Goal: Answer question/provide support: Share knowledge or assist other users

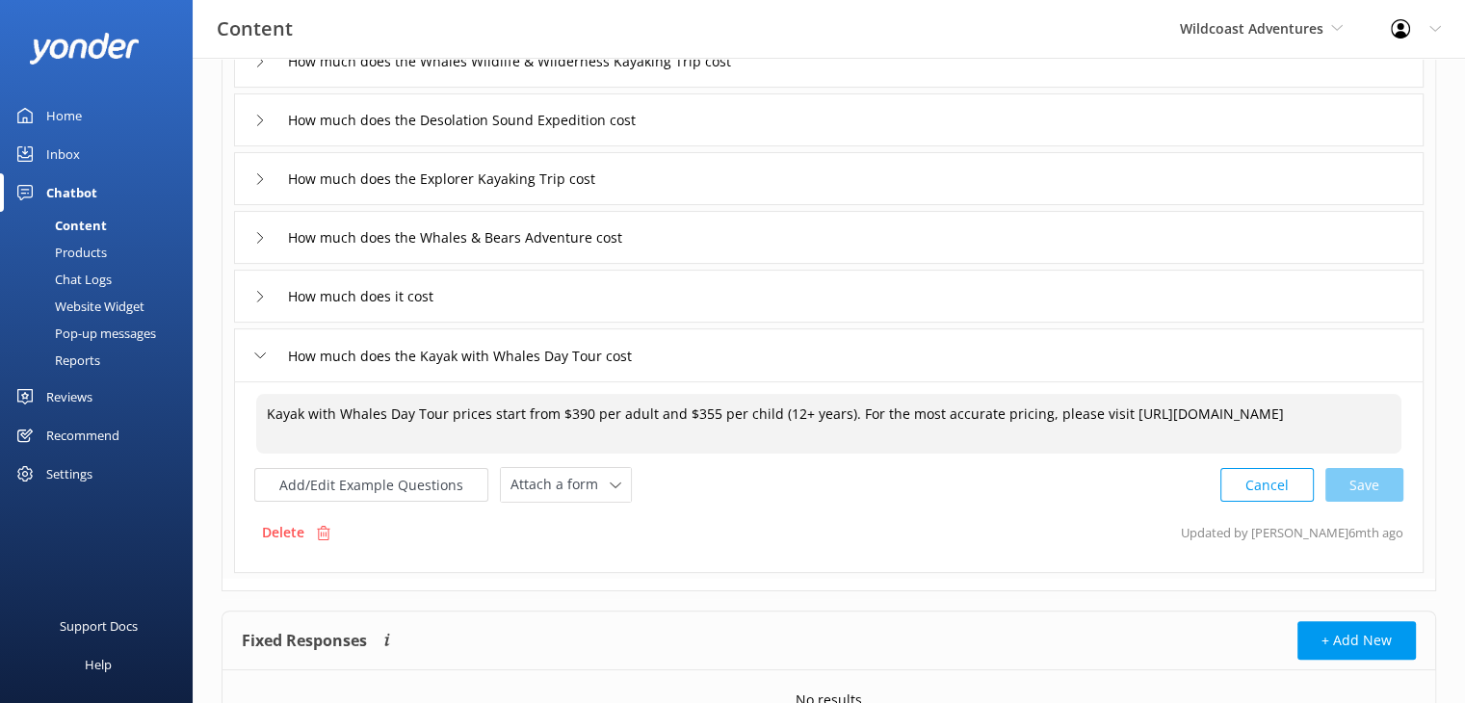
click at [1382, 499] on div "Cancel Save" at bounding box center [1311, 485] width 183 height 36
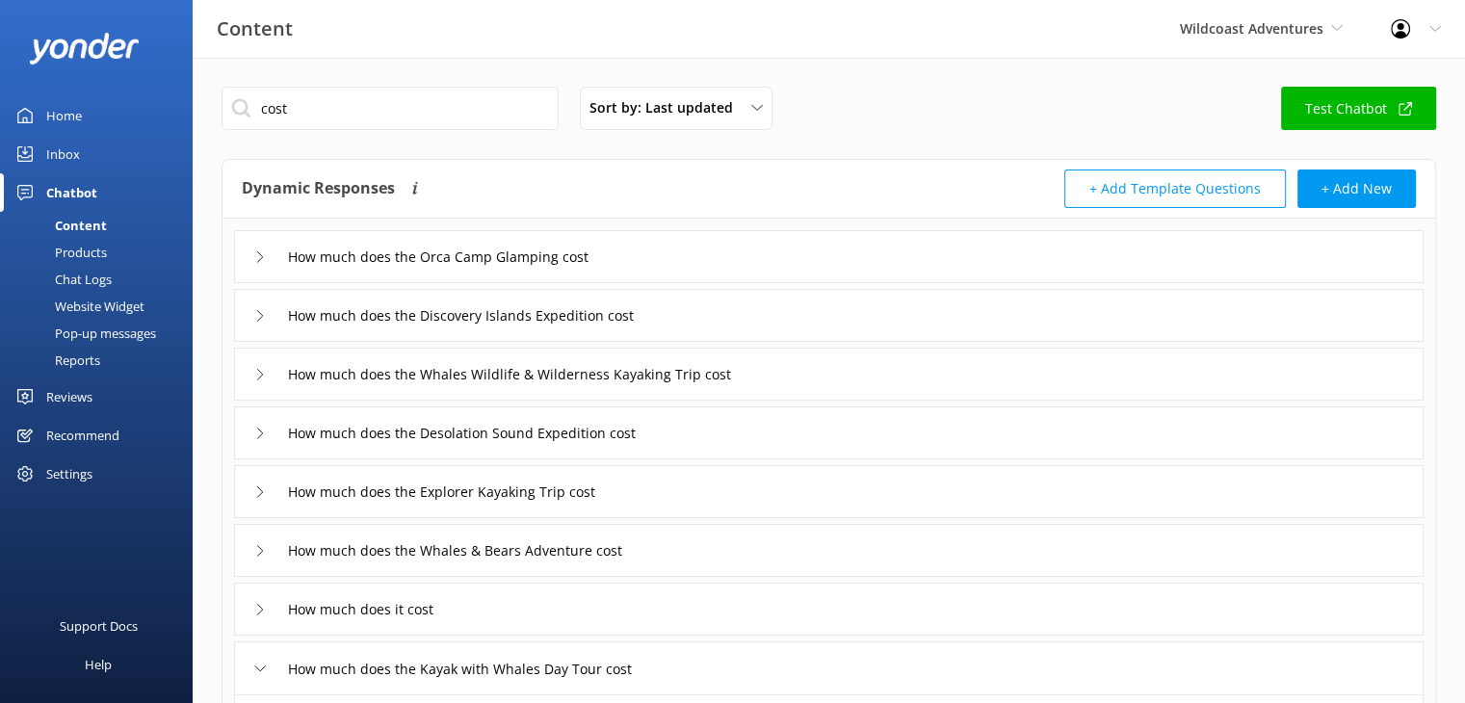
click at [73, 118] on div "Home" at bounding box center [64, 115] width 36 height 39
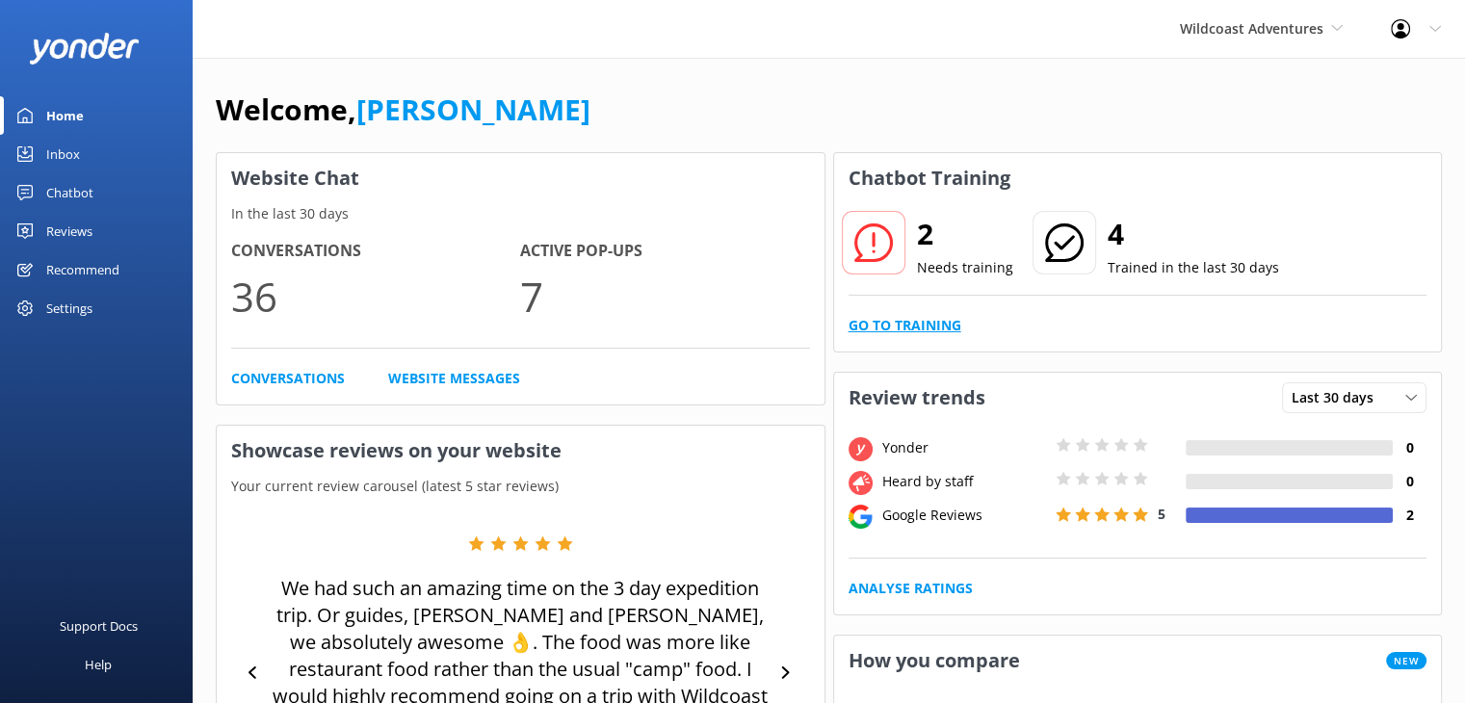
click at [933, 326] on link "Go to Training" at bounding box center [905, 325] width 113 height 21
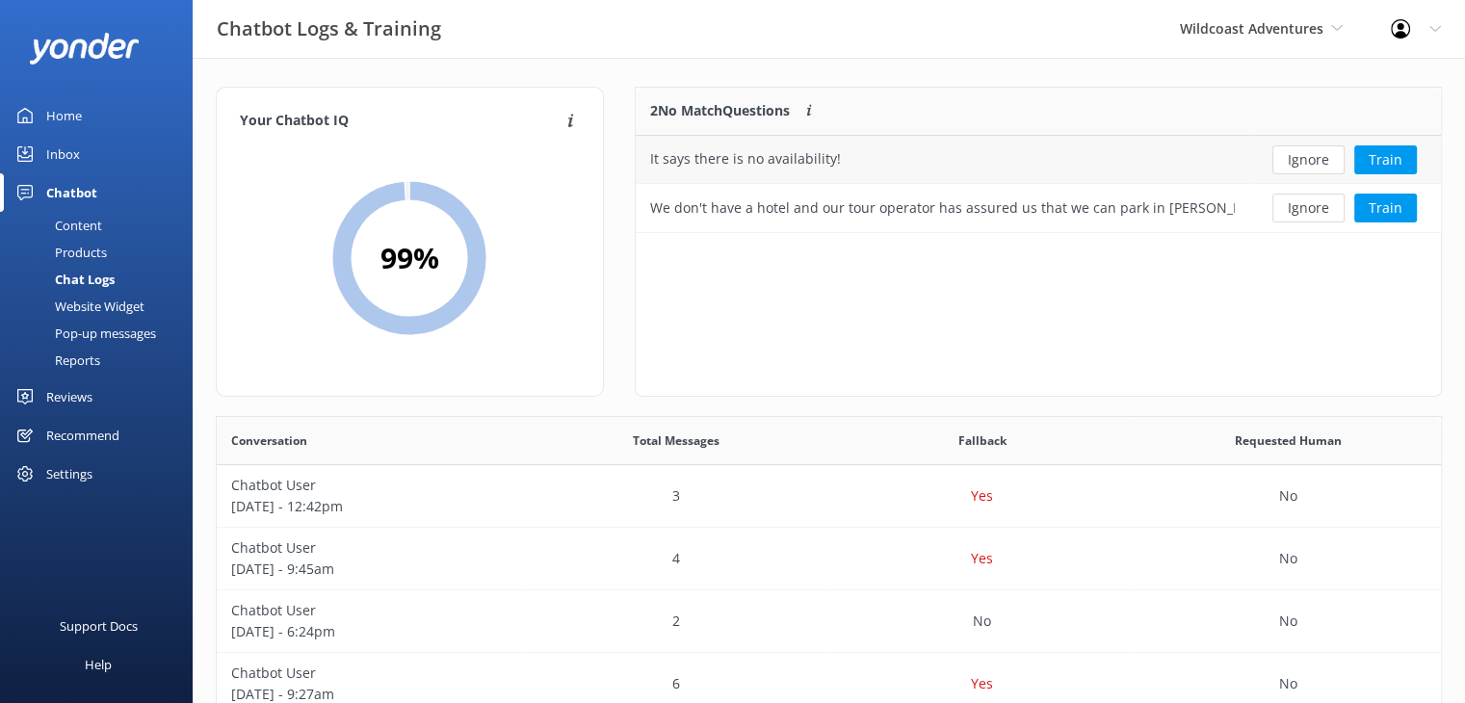
scroll to position [130, 791]
click at [1298, 160] on button "Ignore" at bounding box center [1308, 159] width 72 height 29
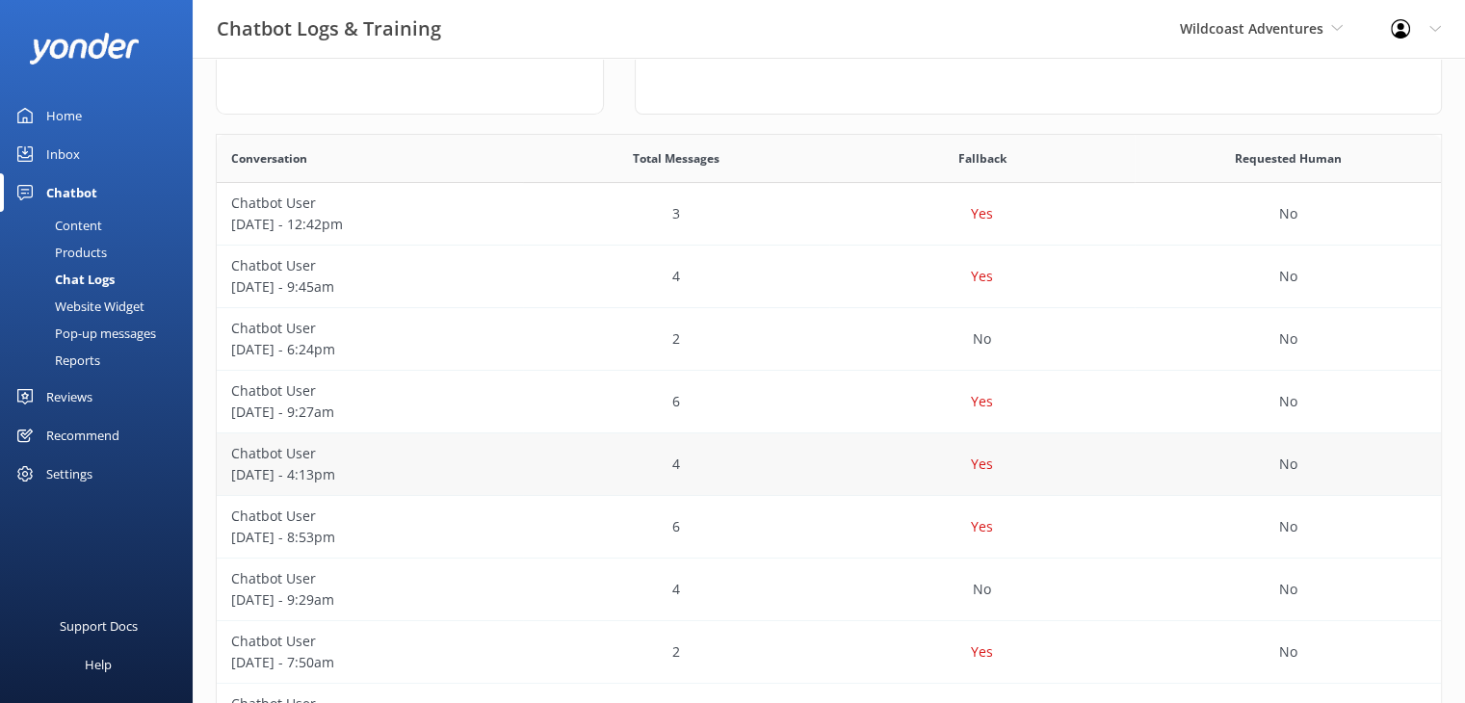
scroll to position [289, 0]
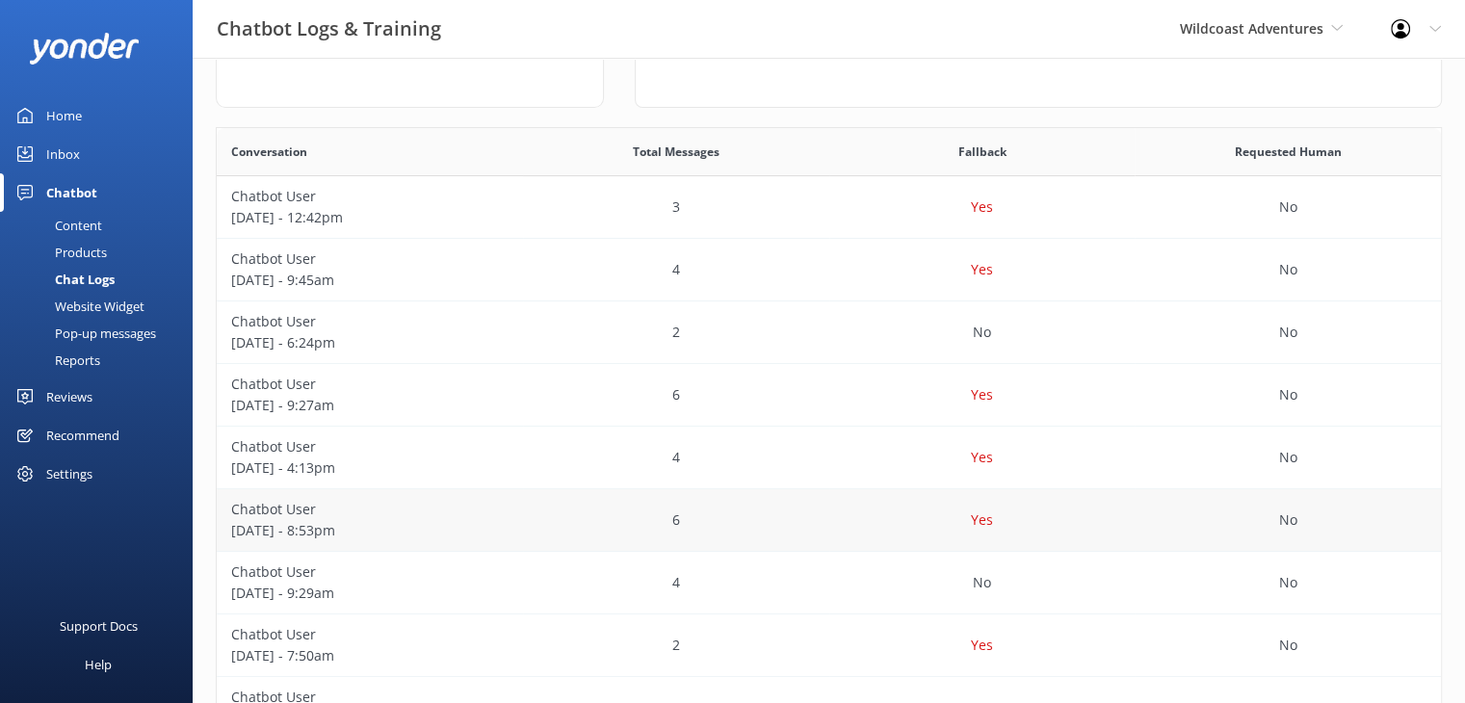
click at [988, 513] on p "Yes" at bounding box center [982, 520] width 22 height 21
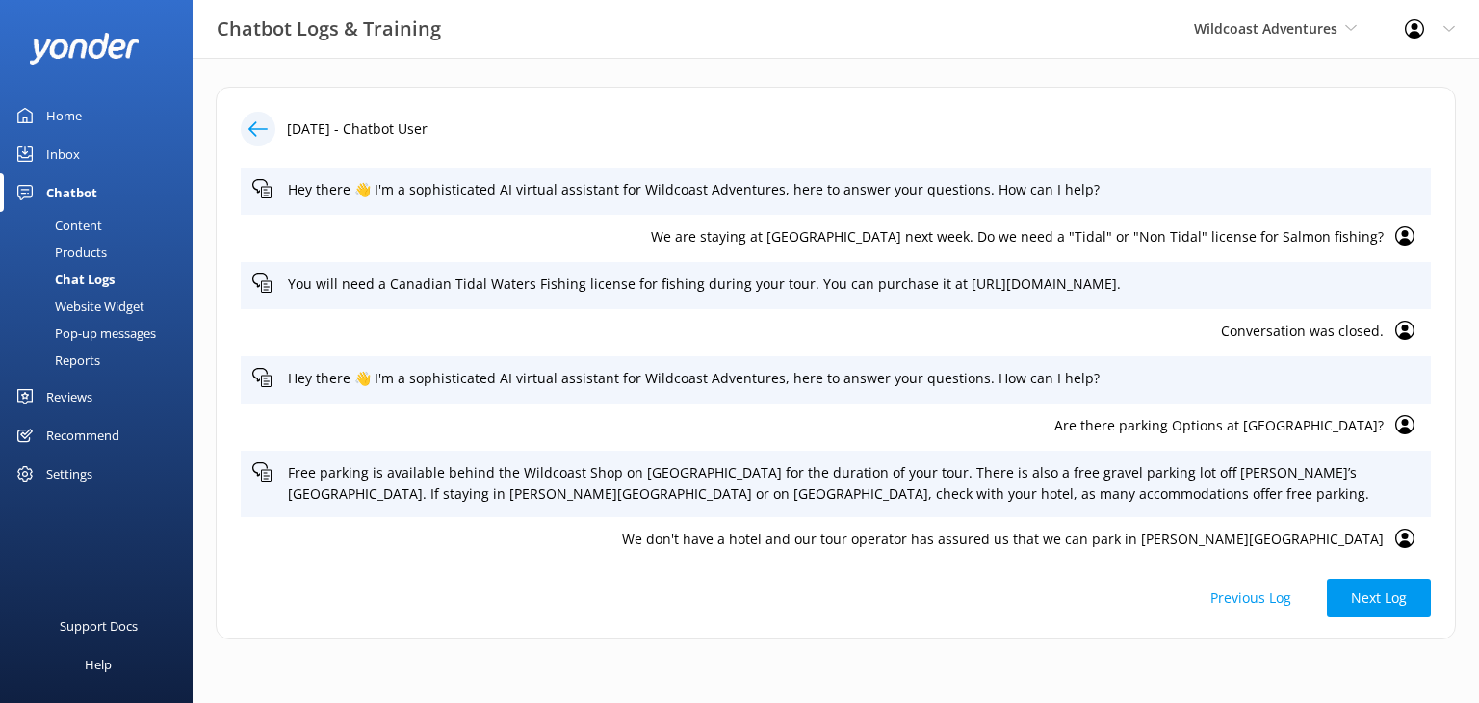
scroll to position [73, 0]
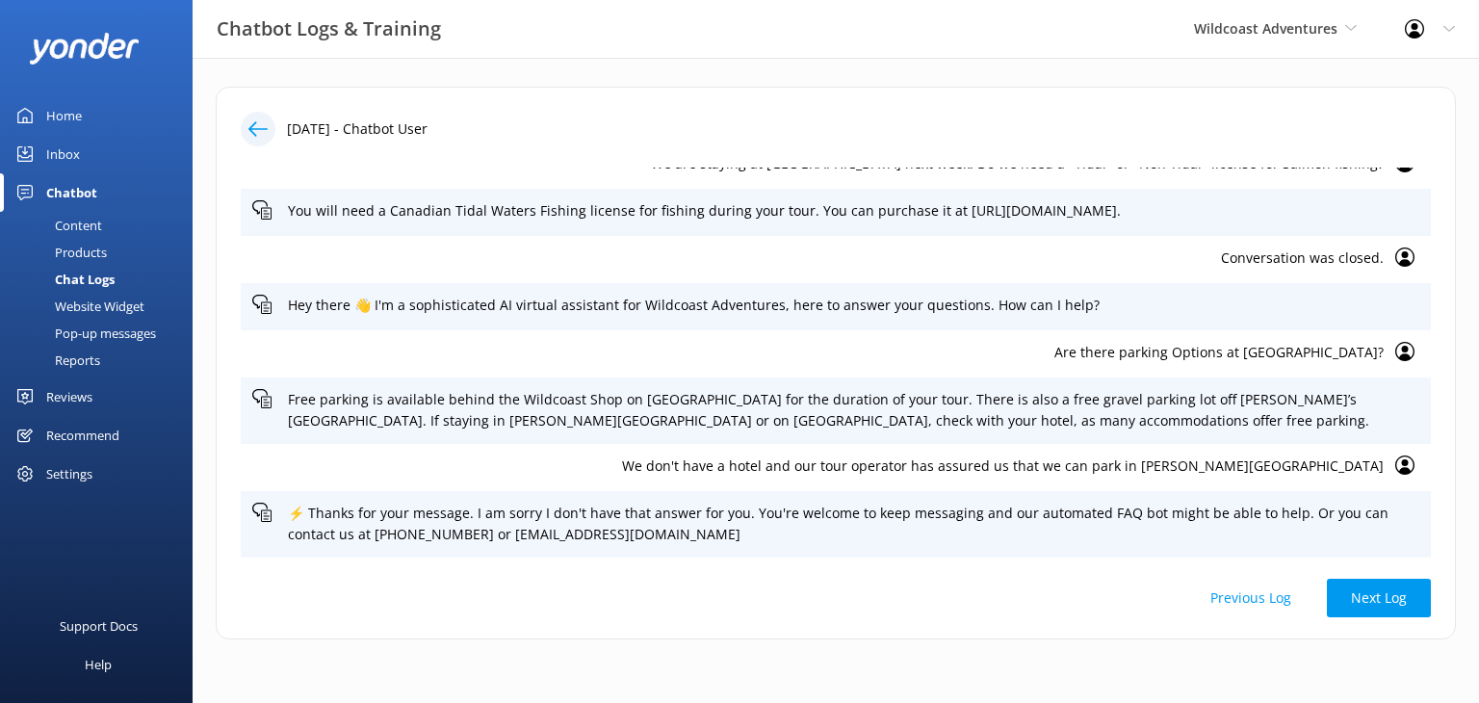
click at [85, 110] on link "Home" at bounding box center [96, 115] width 193 height 39
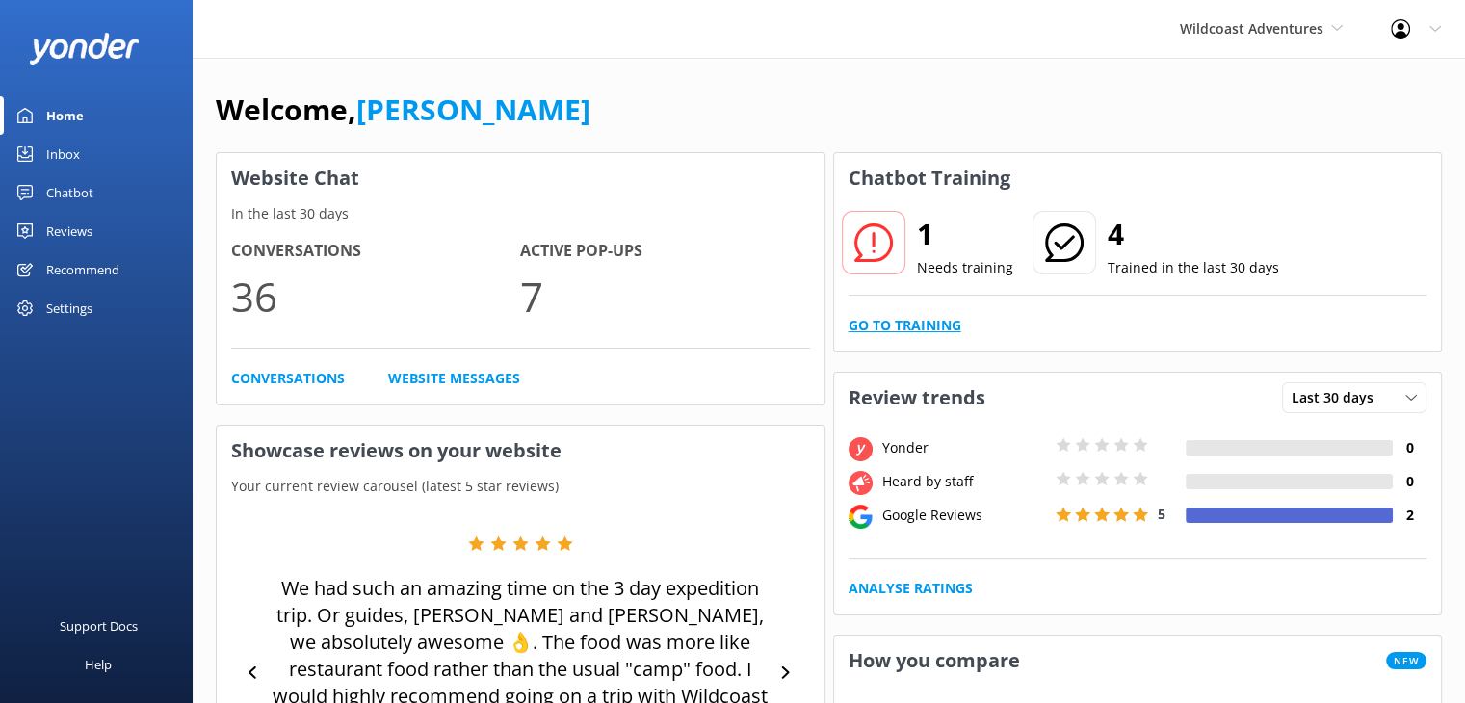
click at [912, 321] on link "Go to Training" at bounding box center [905, 325] width 113 height 21
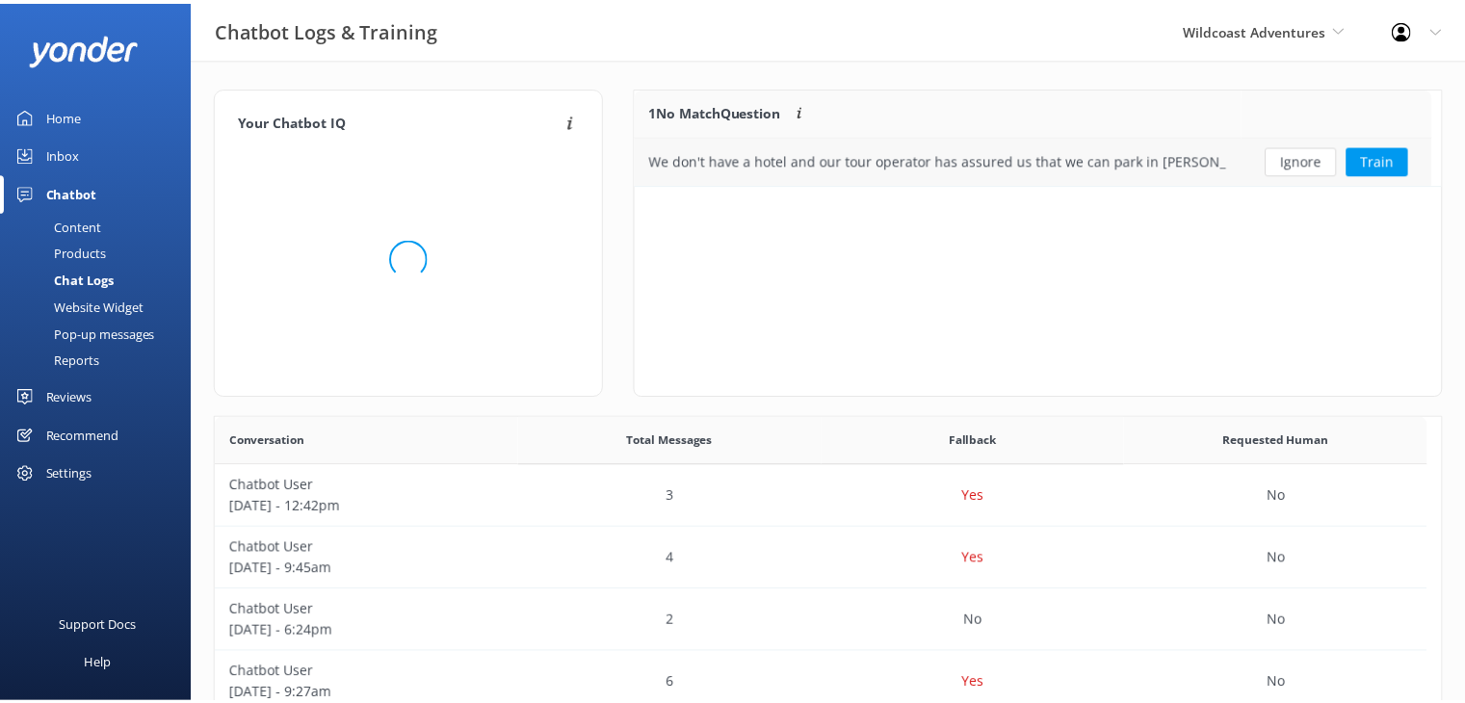
scroll to position [82, 791]
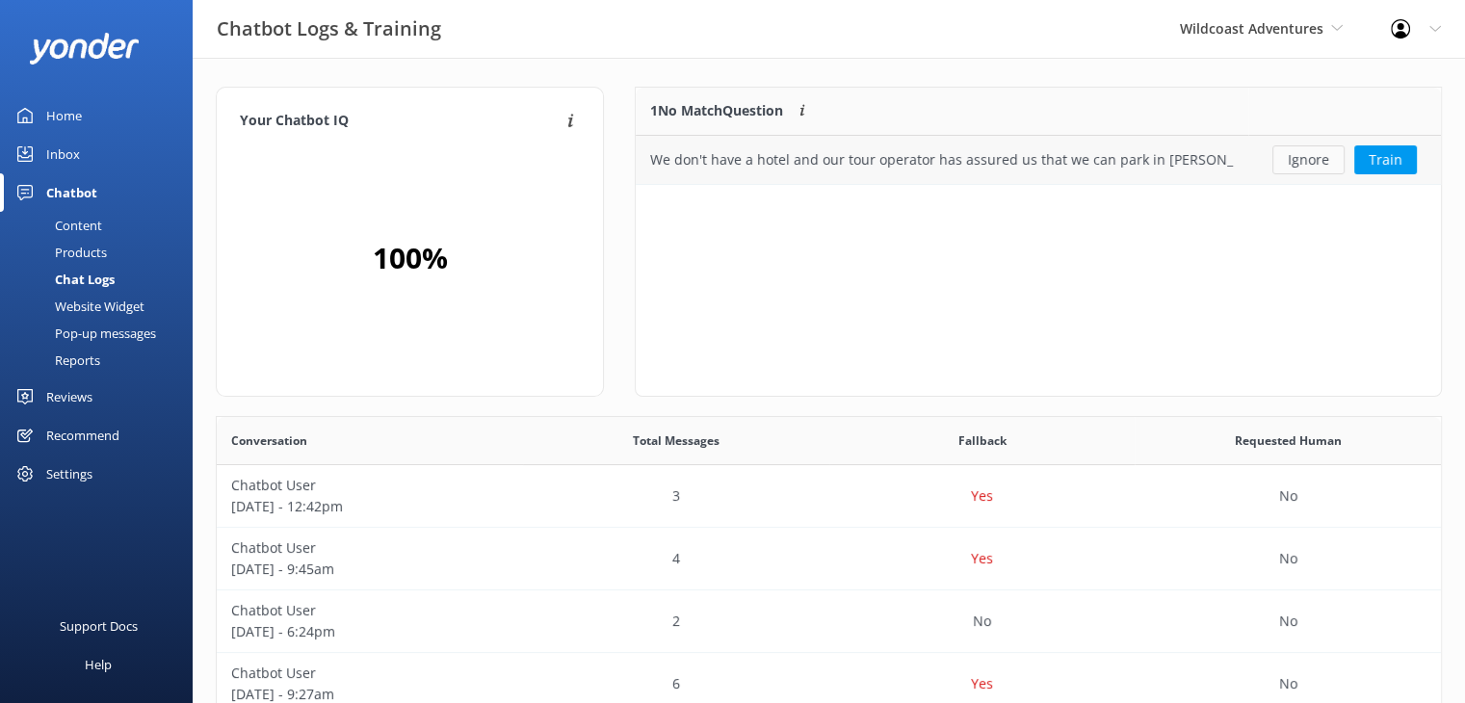
click at [1320, 152] on button "Ignore" at bounding box center [1308, 159] width 72 height 29
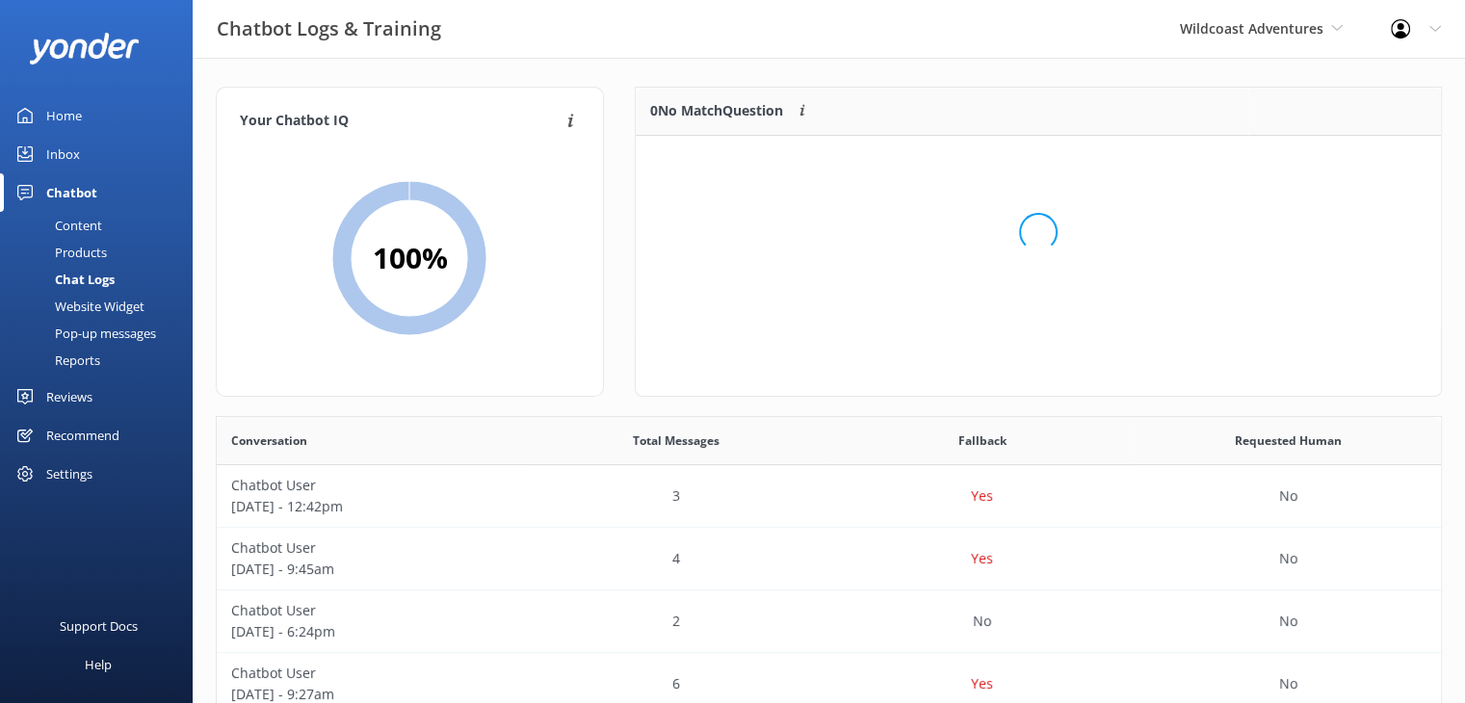
scroll to position [225, 791]
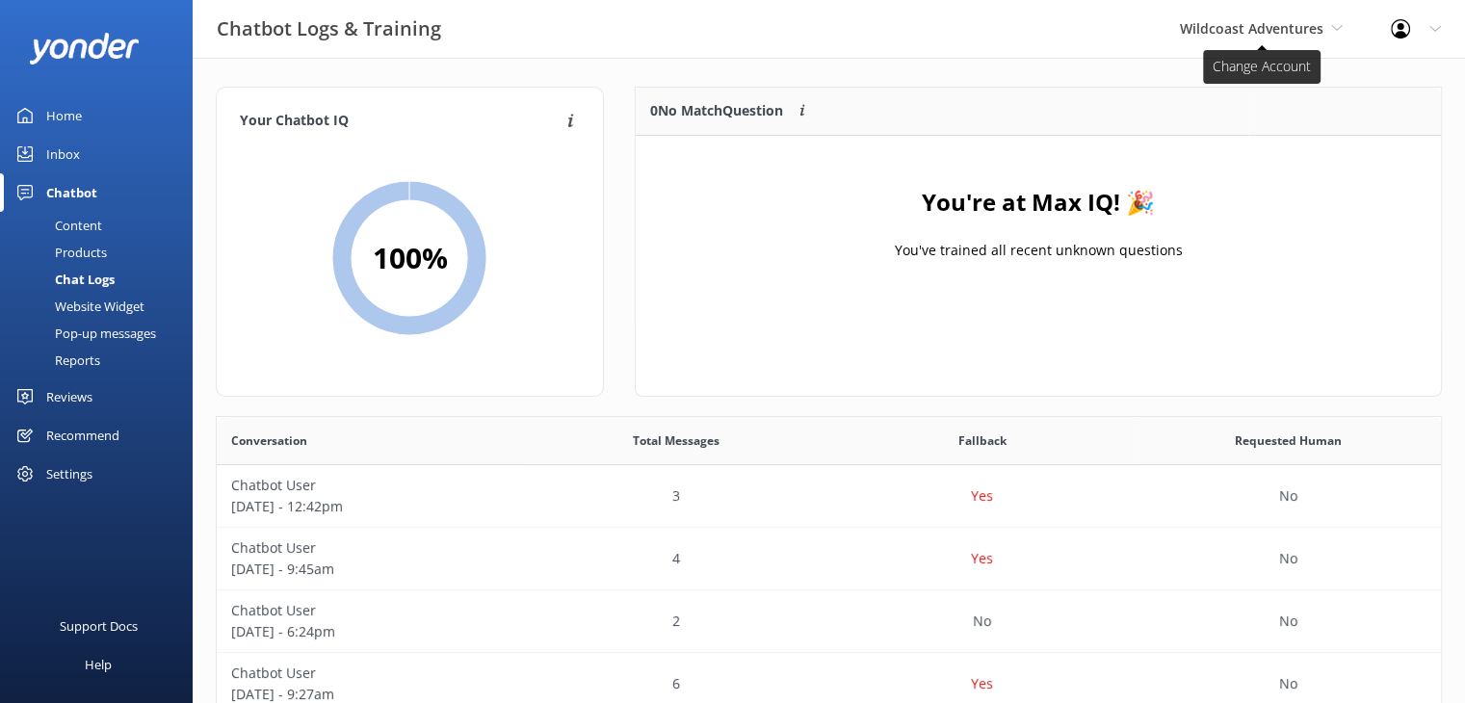
click at [1286, 28] on span "Wildcoast Adventures" at bounding box center [1252, 28] width 144 height 18
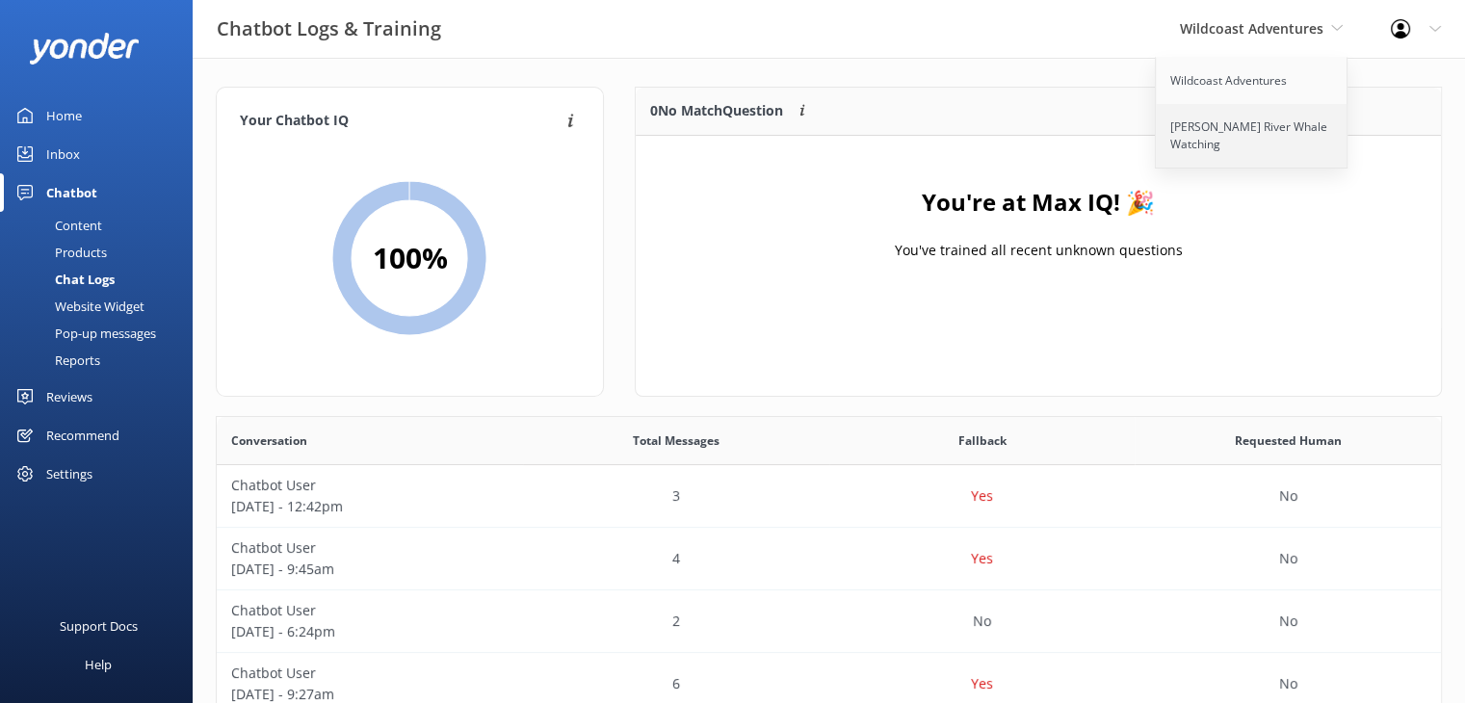
click at [1239, 140] on link "[PERSON_NAME] River Whale Watching" at bounding box center [1252, 136] width 193 height 64
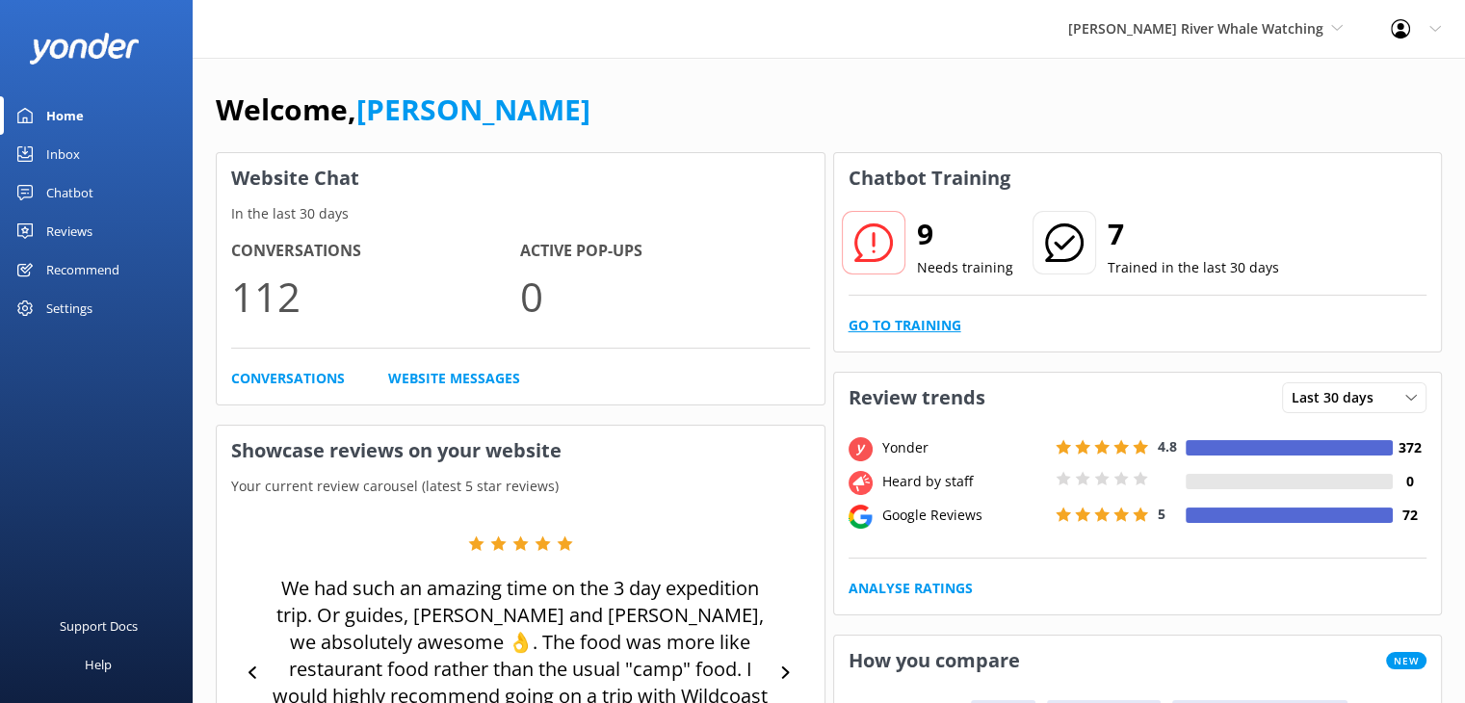
click at [897, 320] on link "Go to Training" at bounding box center [905, 325] width 113 height 21
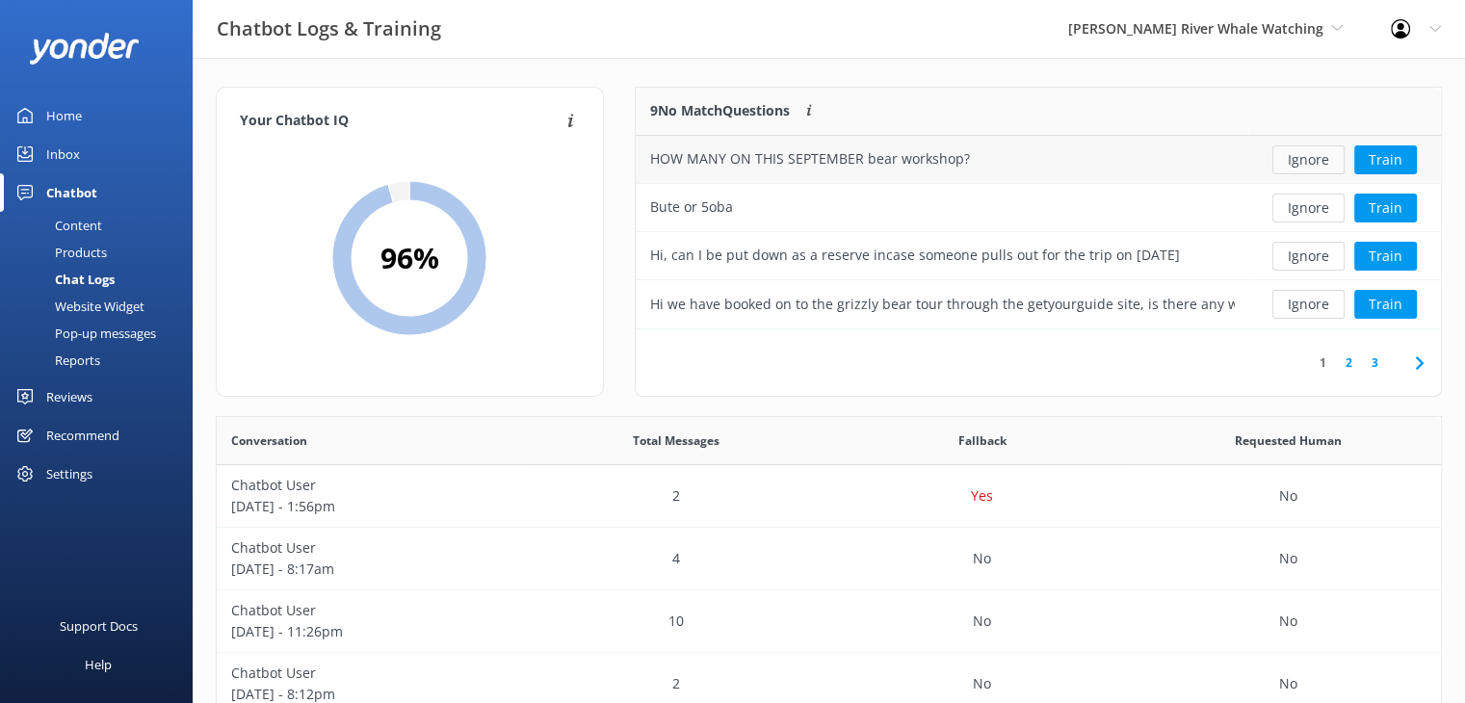
click at [1302, 163] on button "Ignore" at bounding box center [1308, 159] width 72 height 29
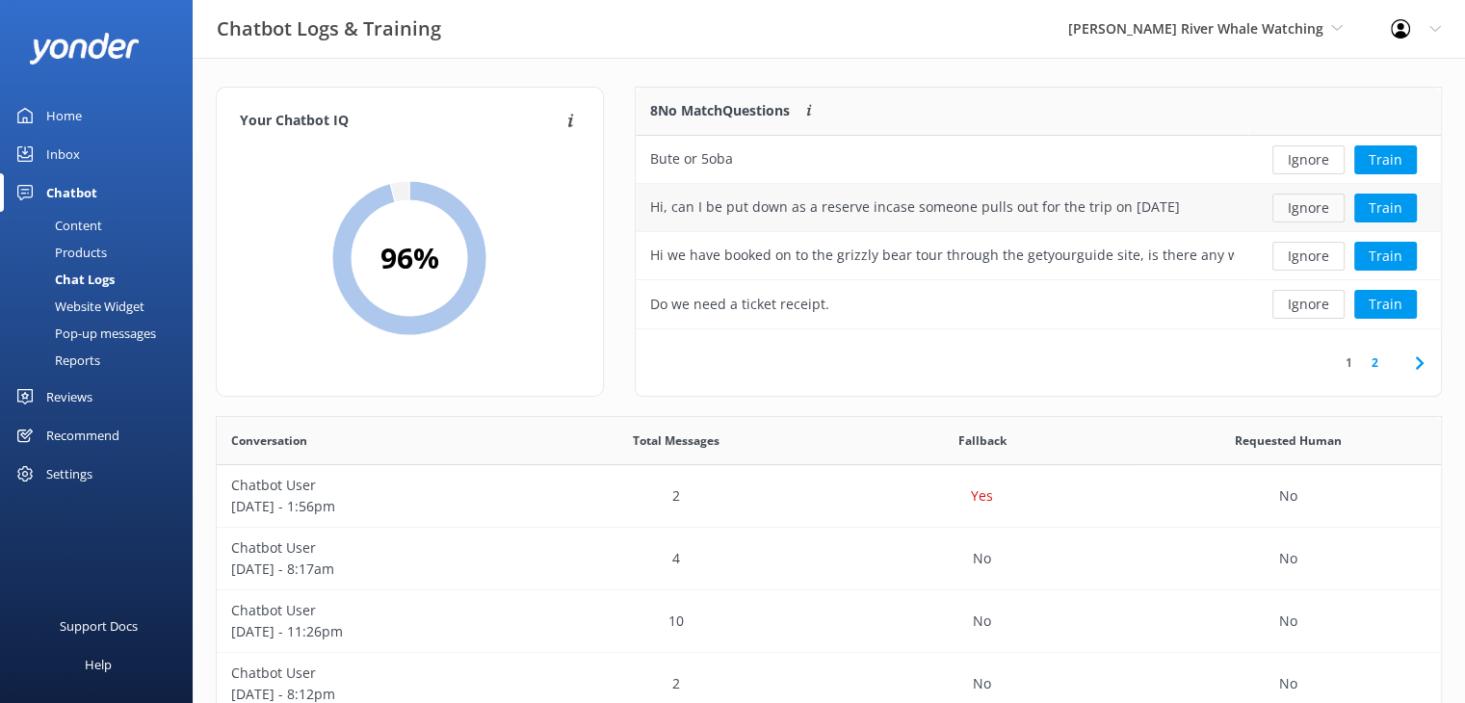
click at [1311, 204] on button "Ignore" at bounding box center [1308, 208] width 72 height 29
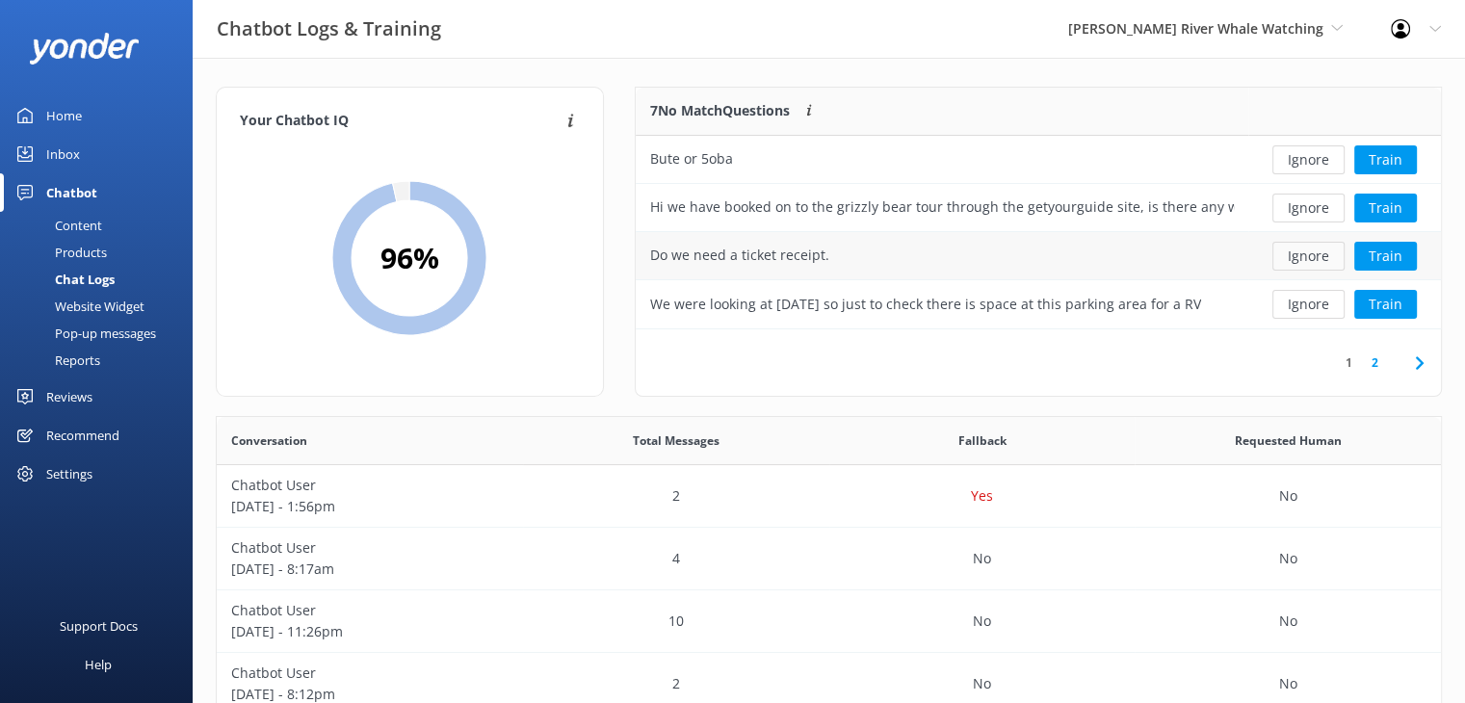
click at [1306, 259] on button "Ignore" at bounding box center [1308, 256] width 72 height 29
click at [96, 217] on div "Content" at bounding box center [57, 225] width 91 height 27
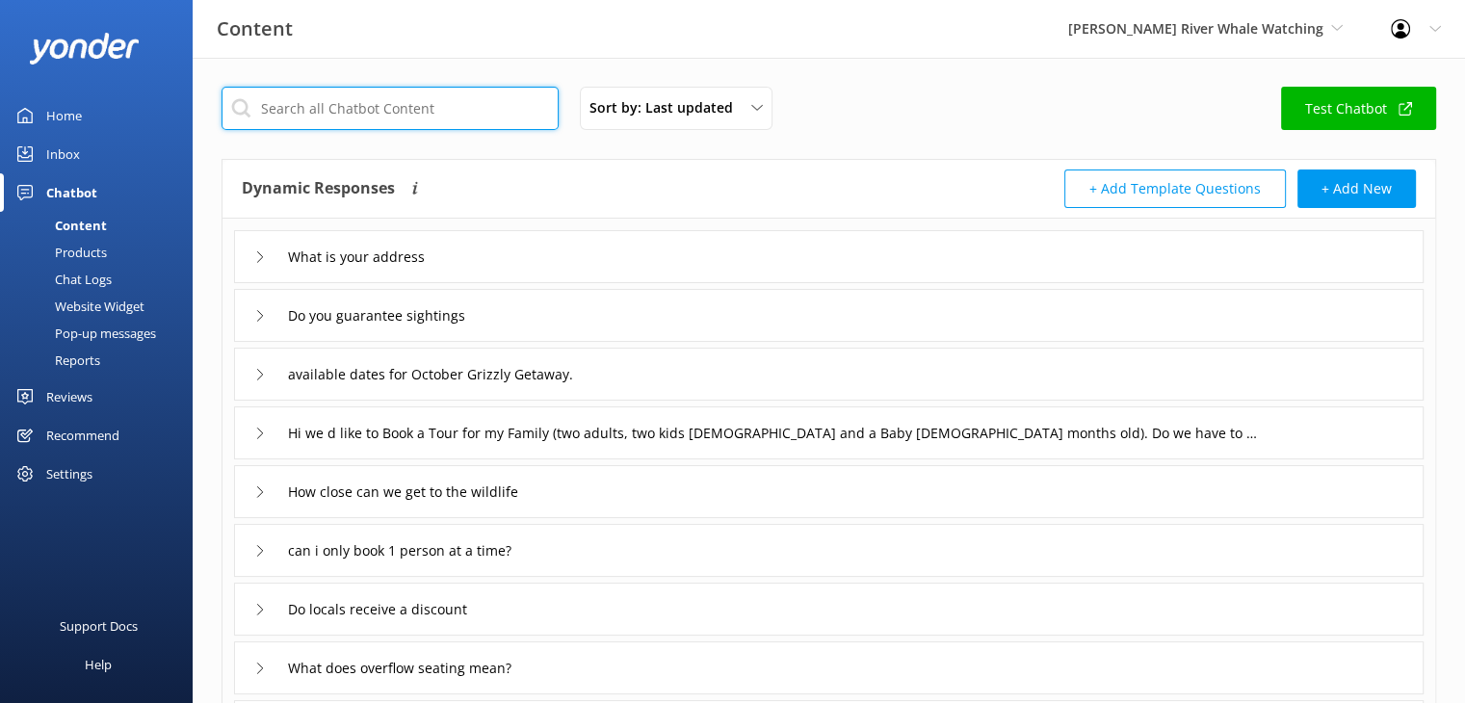
click at [398, 118] on input "text" at bounding box center [390, 108] width 337 height 43
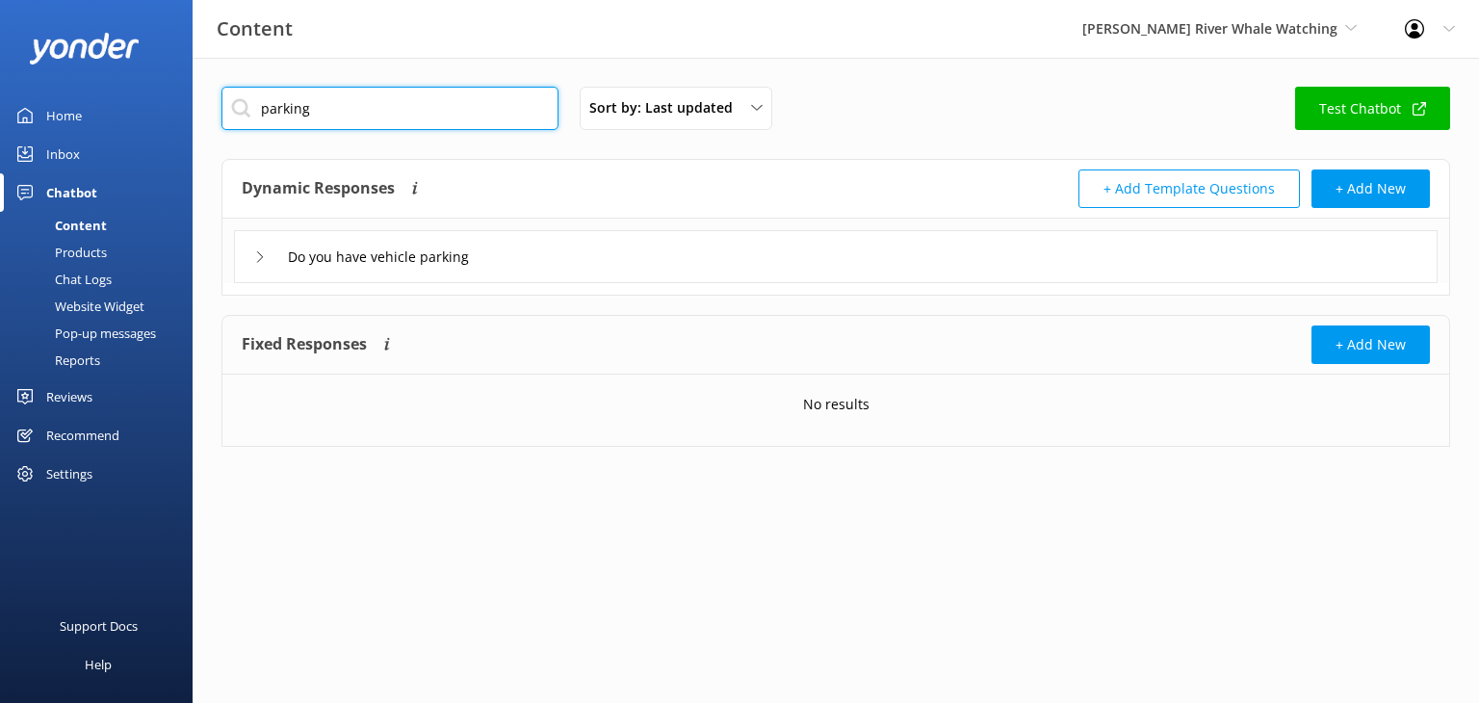
type input "parking"
click at [261, 267] on div "Do you have vehicle parking" at bounding box center [369, 257] width 231 height 32
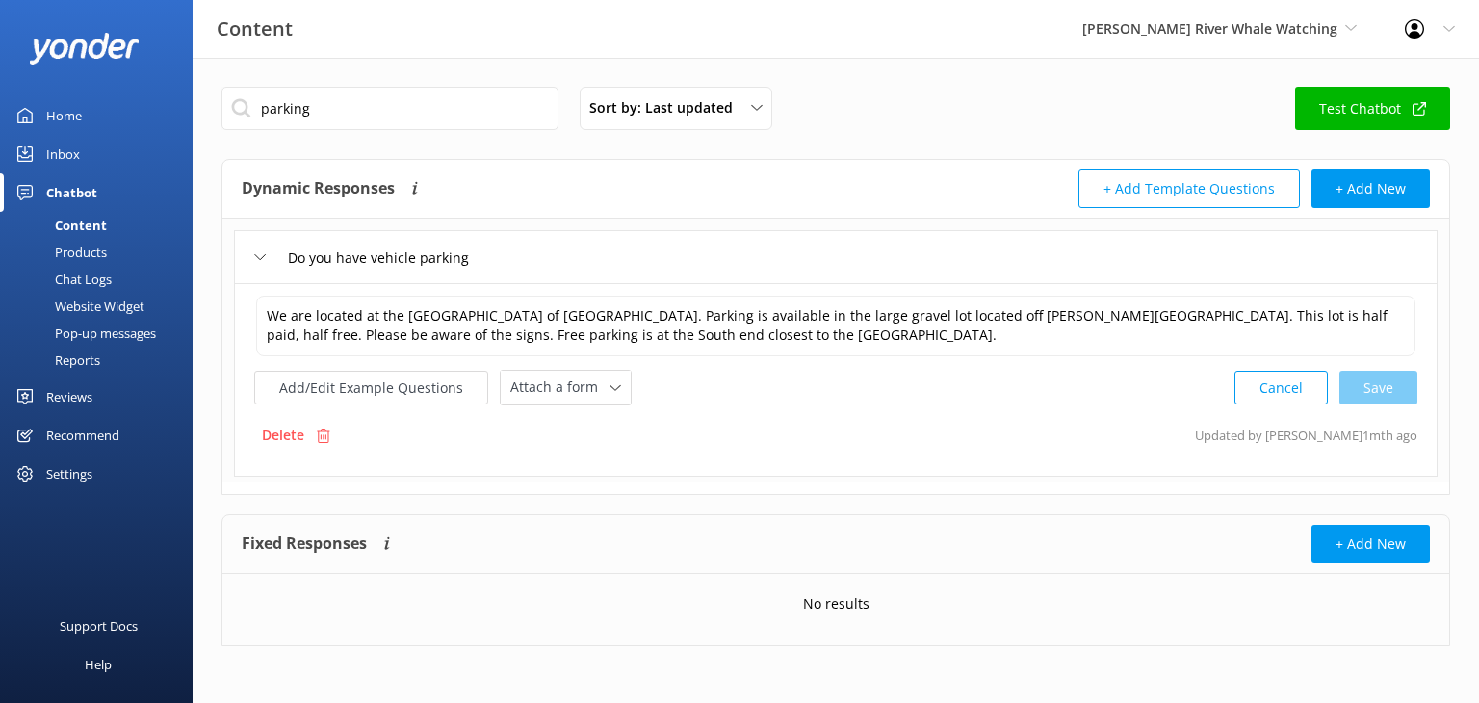
click at [59, 117] on div "Home" at bounding box center [64, 115] width 36 height 39
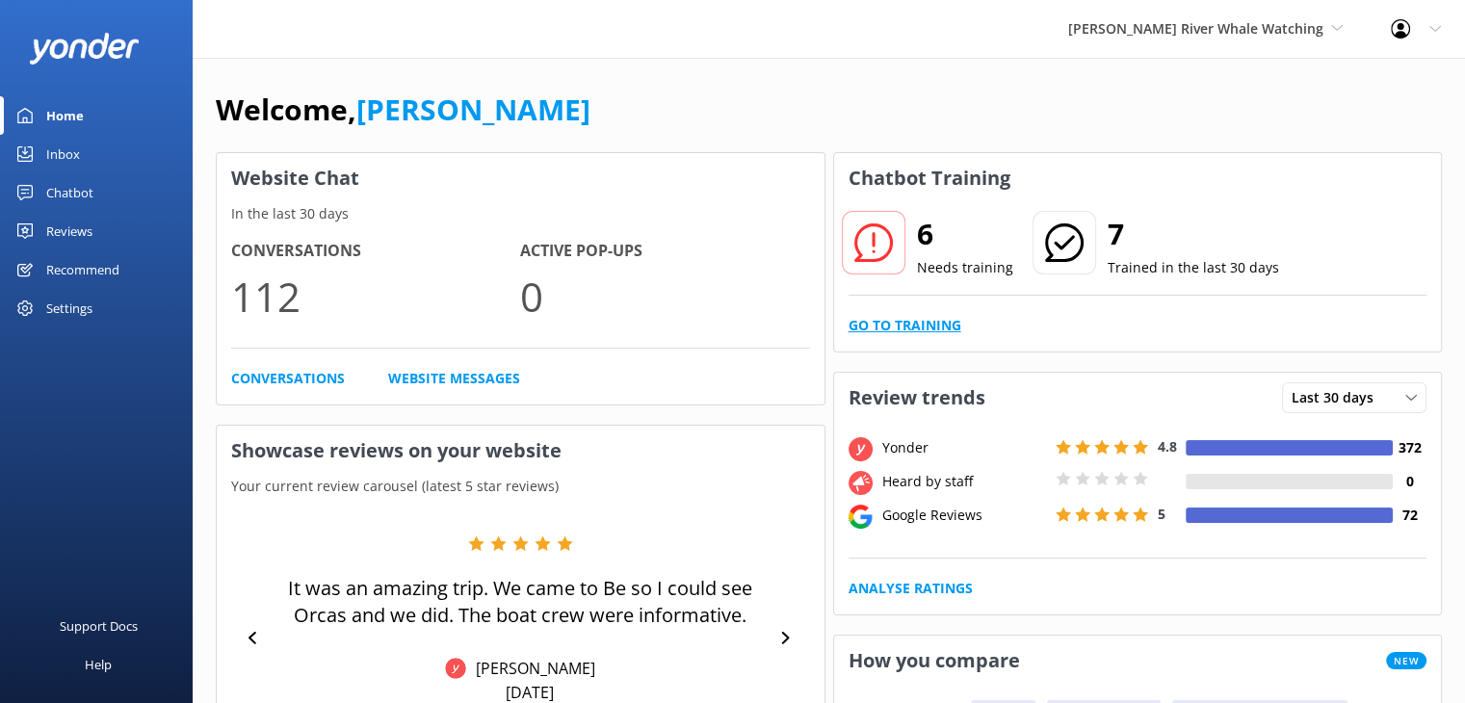
click at [902, 325] on link "Go to Training" at bounding box center [905, 325] width 113 height 21
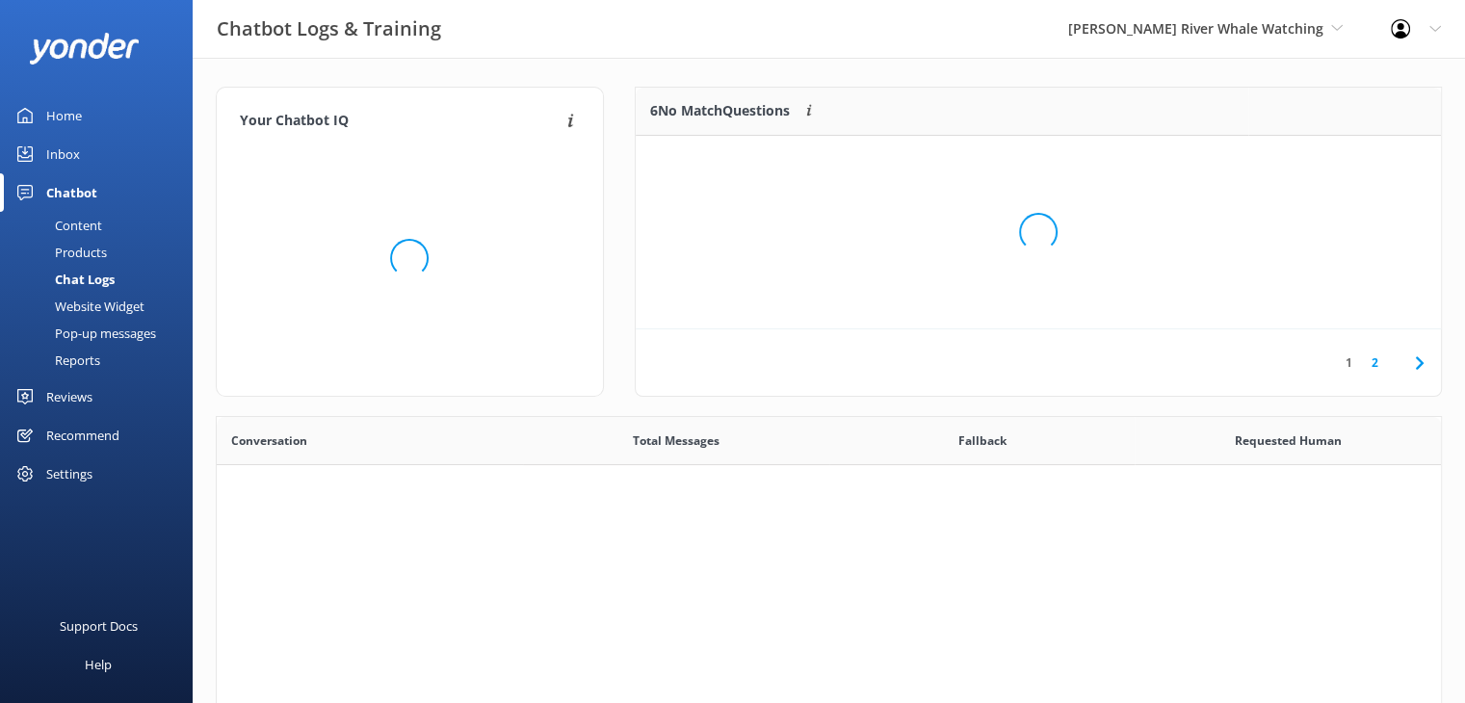
scroll to position [660, 1210]
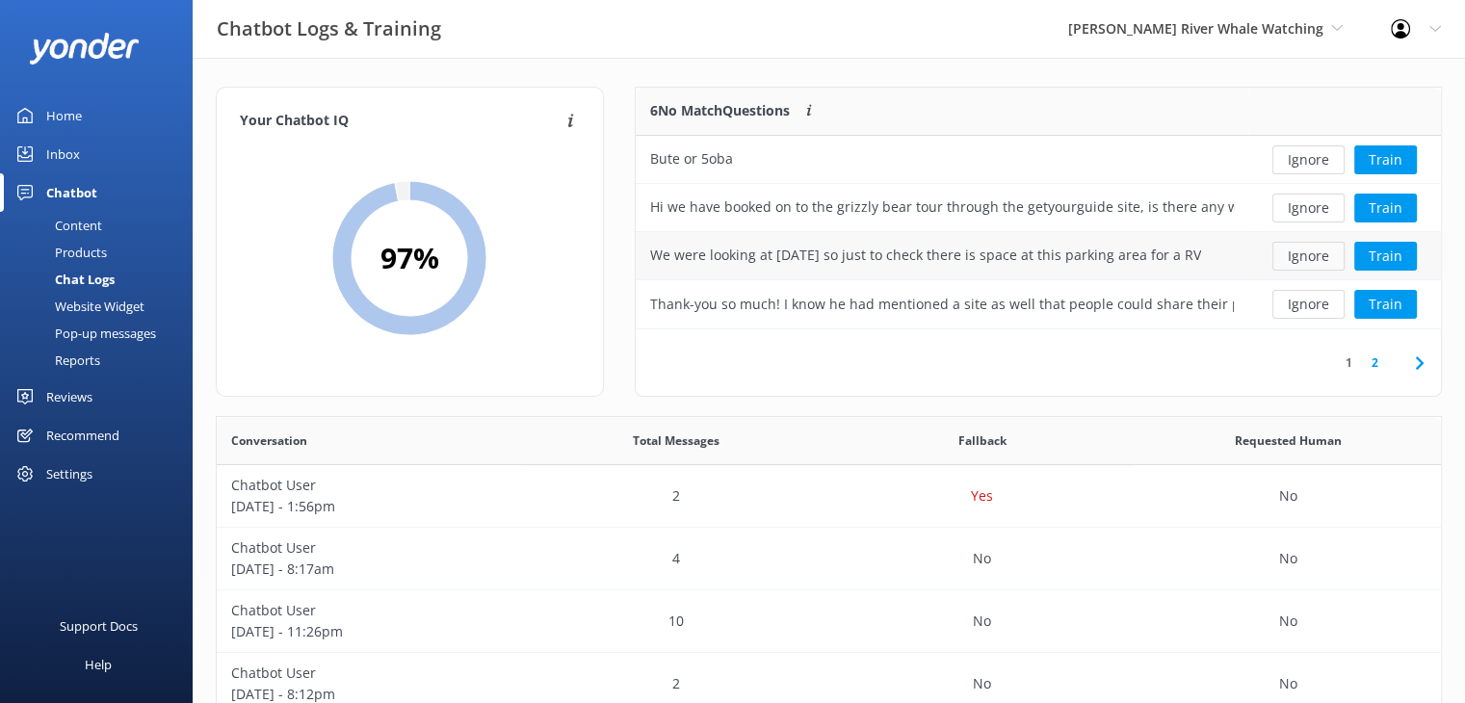
click at [1298, 257] on button "Ignore" at bounding box center [1308, 256] width 72 height 29
click at [1298, 305] on button "Ignore" at bounding box center [1308, 304] width 72 height 29
click at [85, 158] on link "Inbox" at bounding box center [96, 154] width 193 height 39
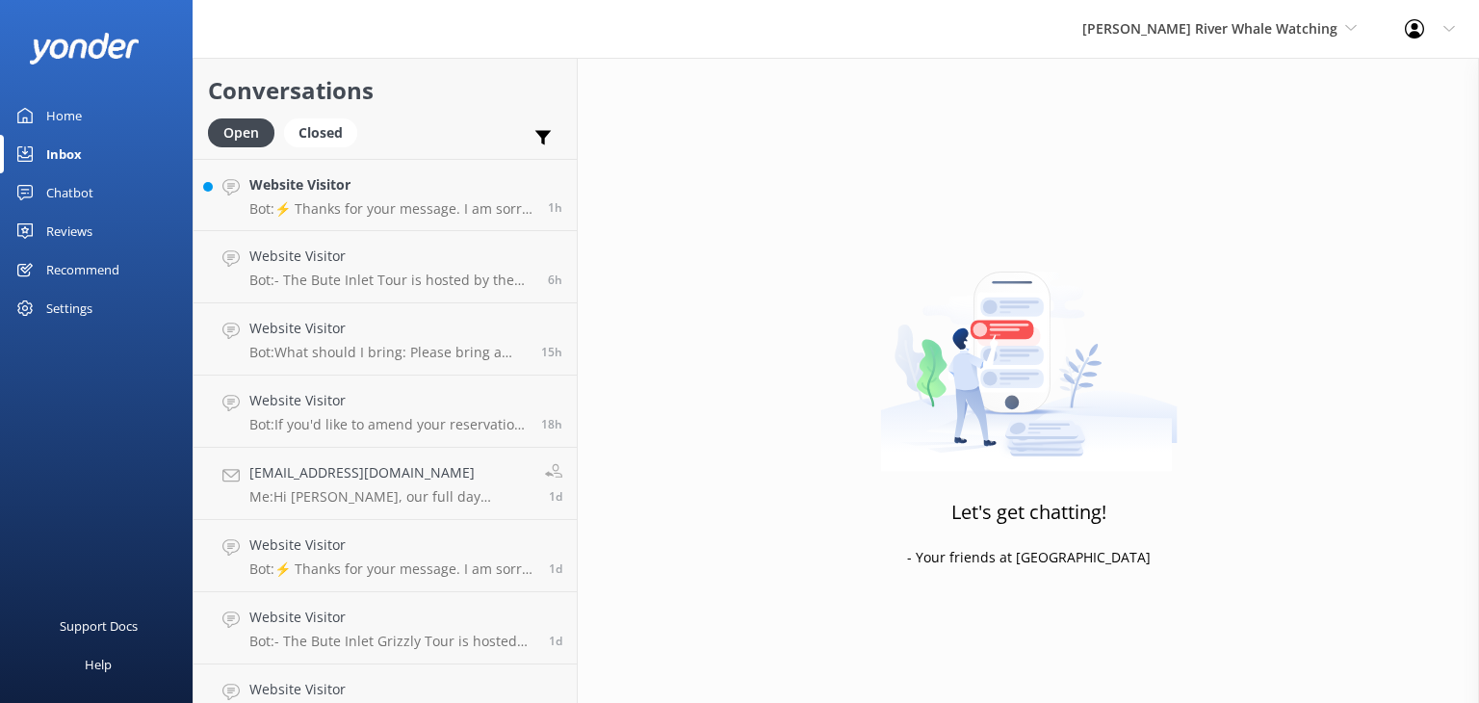
click at [65, 109] on div "Home" at bounding box center [64, 115] width 36 height 39
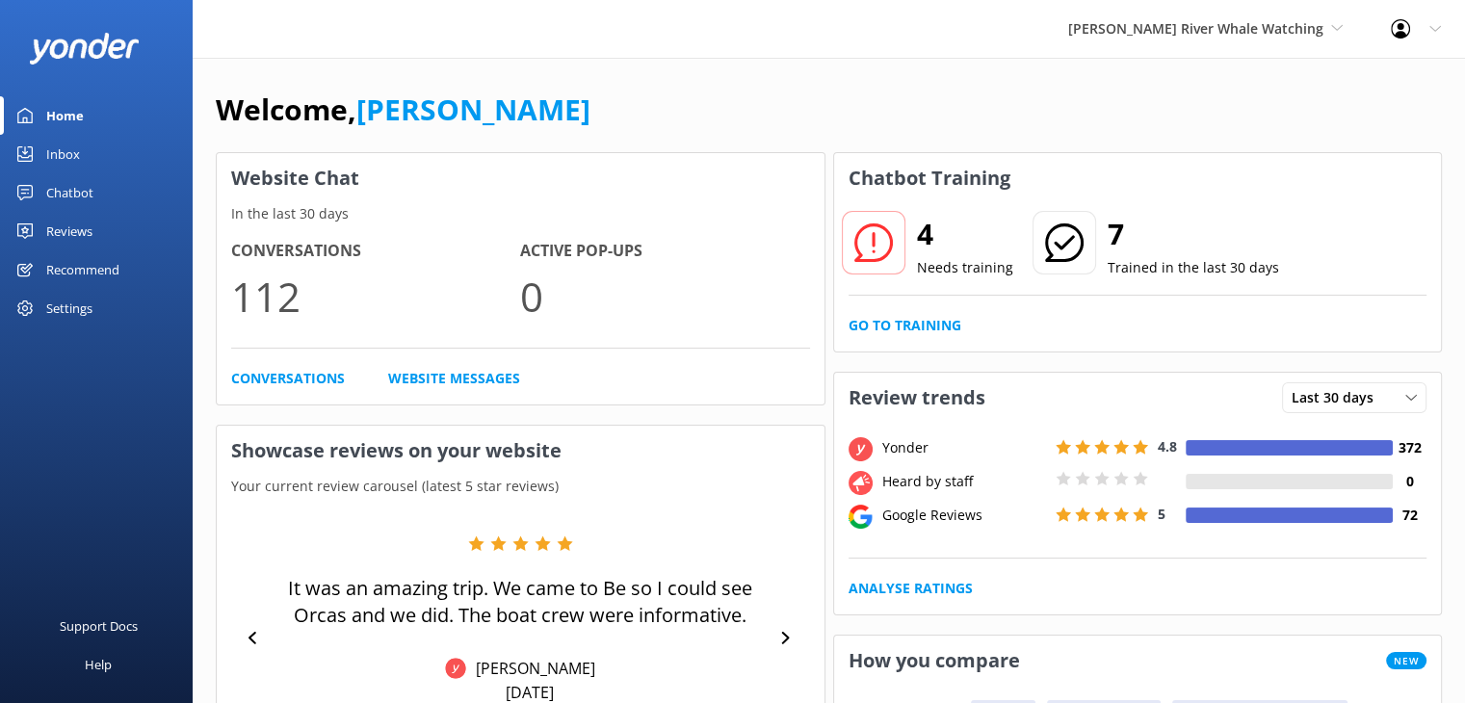
click at [65, 154] on div "Inbox" at bounding box center [63, 154] width 34 height 39
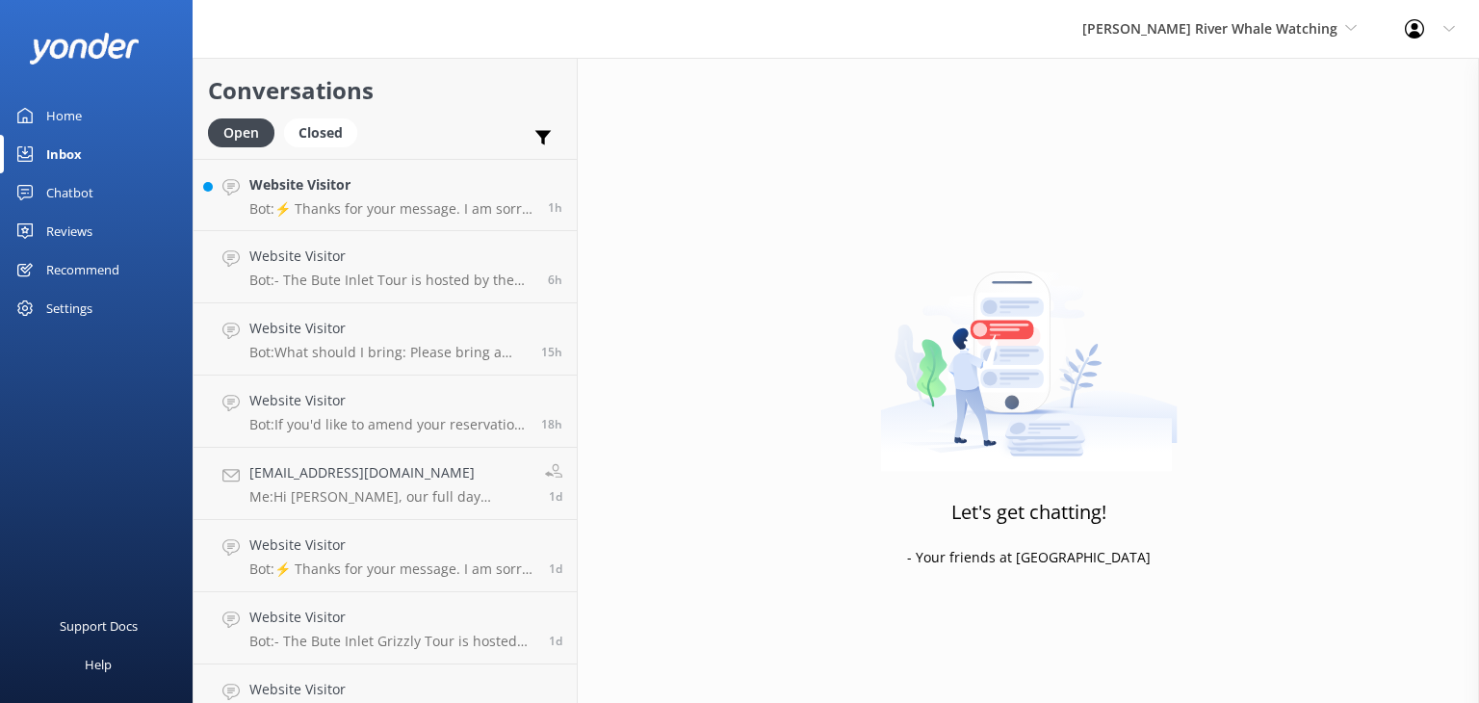
click at [73, 115] on div "Home" at bounding box center [64, 115] width 36 height 39
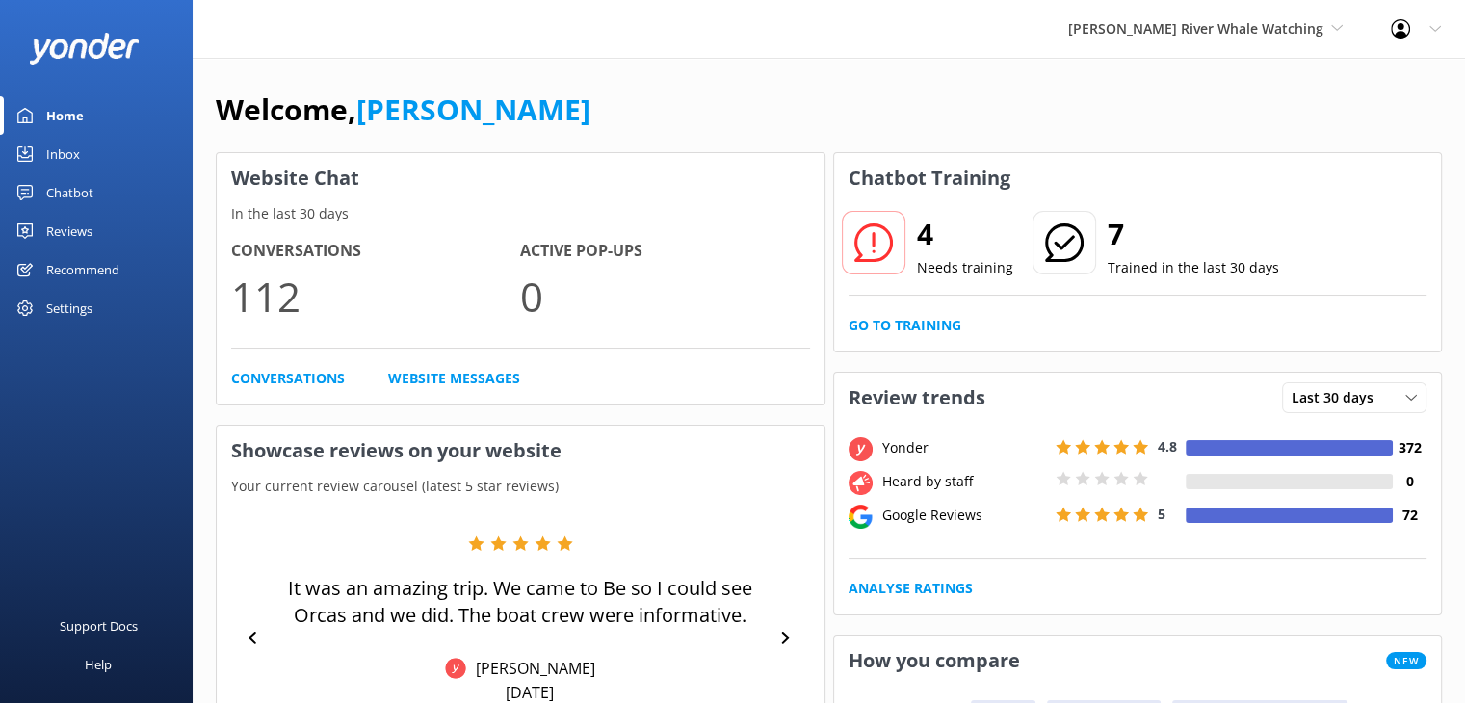
click at [65, 149] on div "Inbox" at bounding box center [63, 154] width 34 height 39
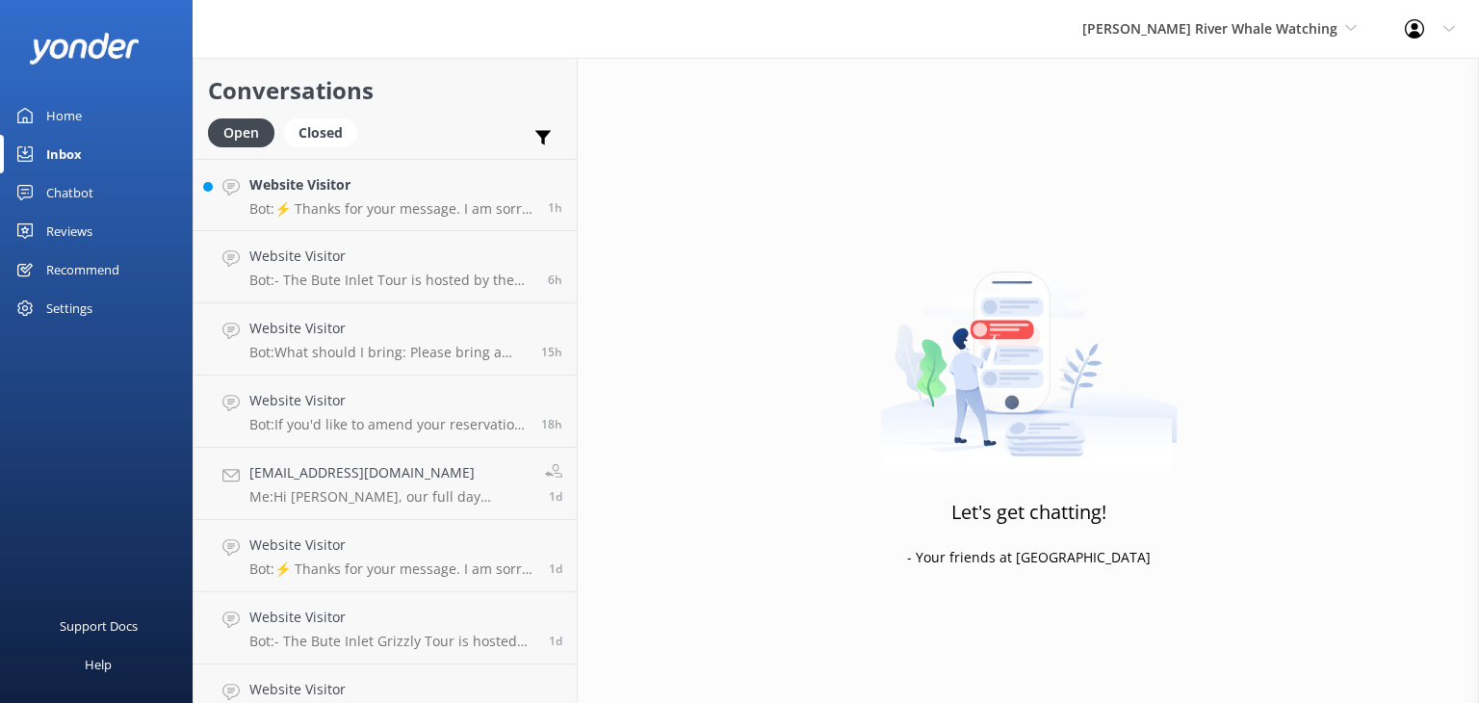
drag, startPoint x: 92, startPoint y: 196, endPoint x: 97, endPoint y: 214, distance: 19.2
click at [92, 196] on div "Chatbot" at bounding box center [69, 192] width 47 height 39
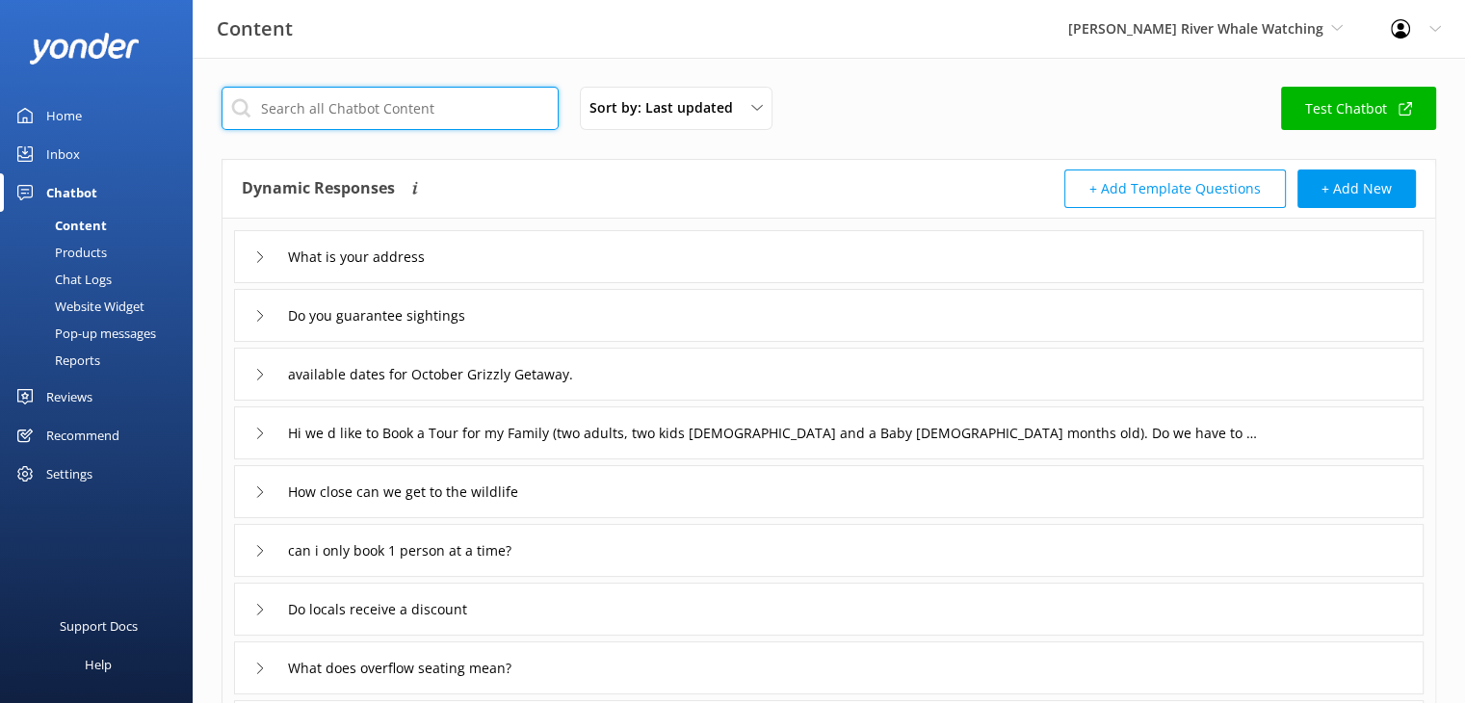
click at [478, 106] on input "text" at bounding box center [390, 108] width 337 height 43
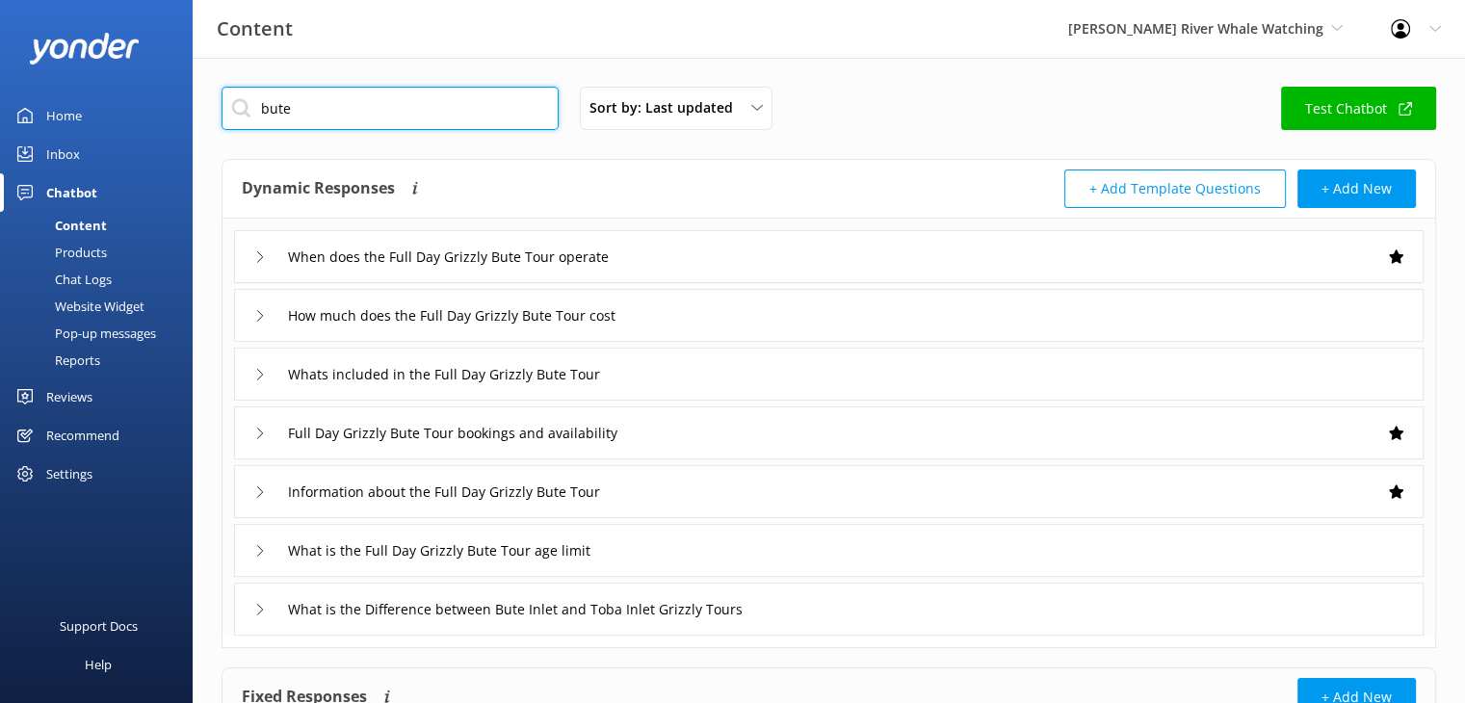
scroll to position [96, 0]
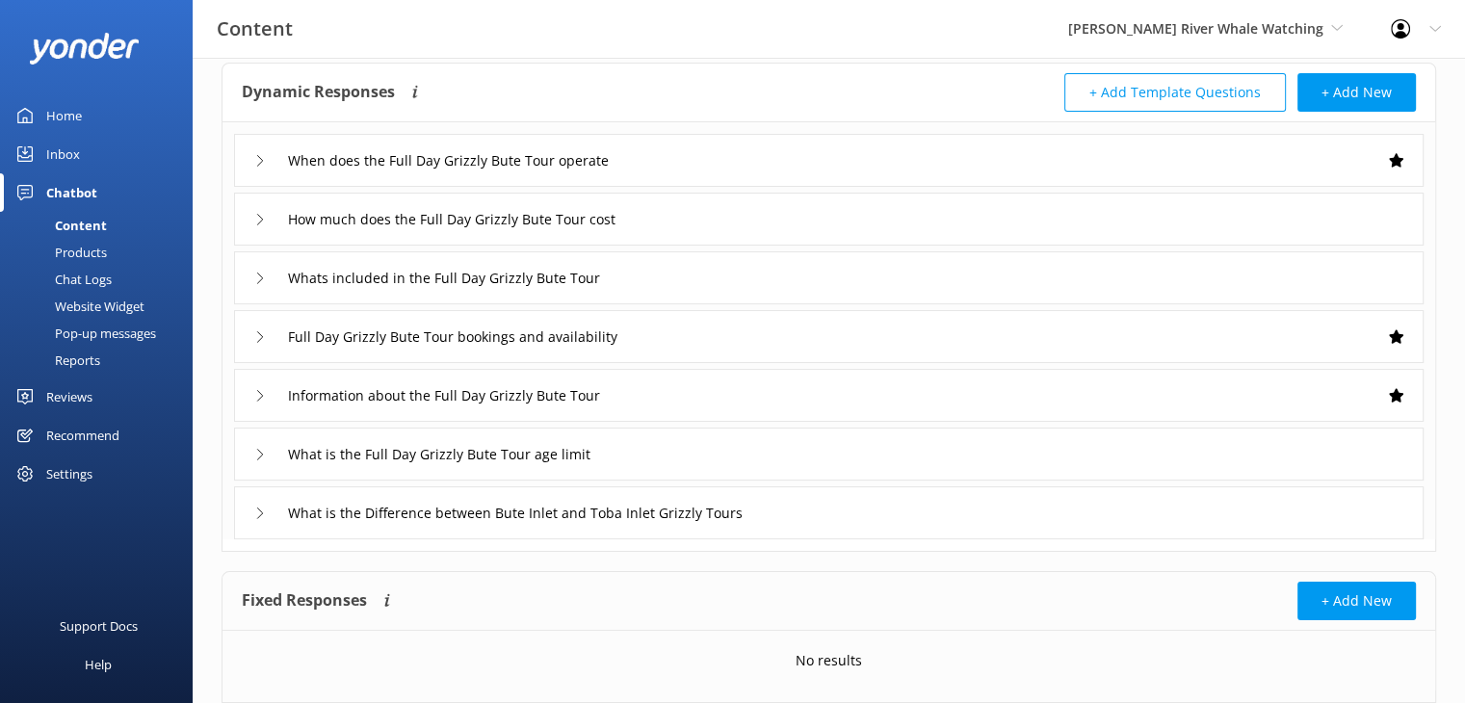
type input "bute"
click at [261, 515] on icon at bounding box center [260, 514] width 12 height 12
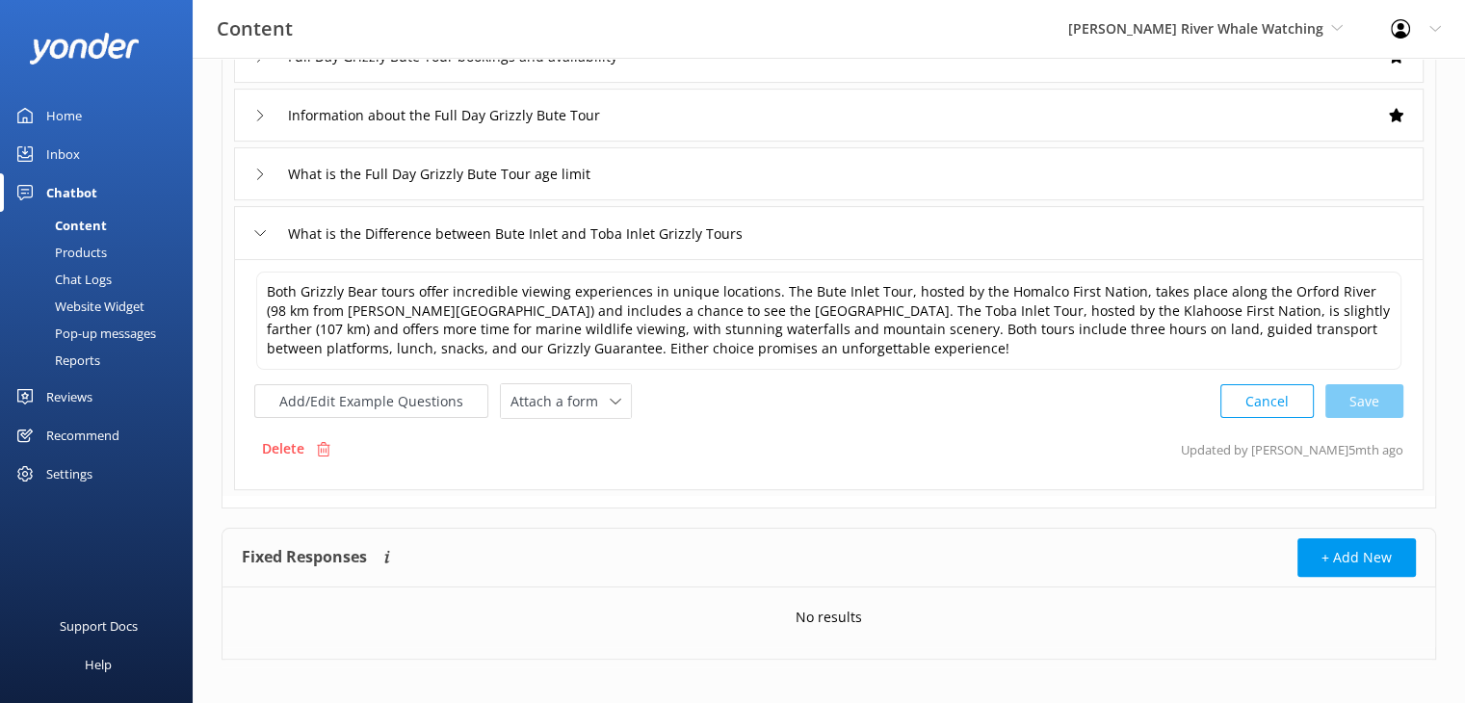
scroll to position [385, 0]
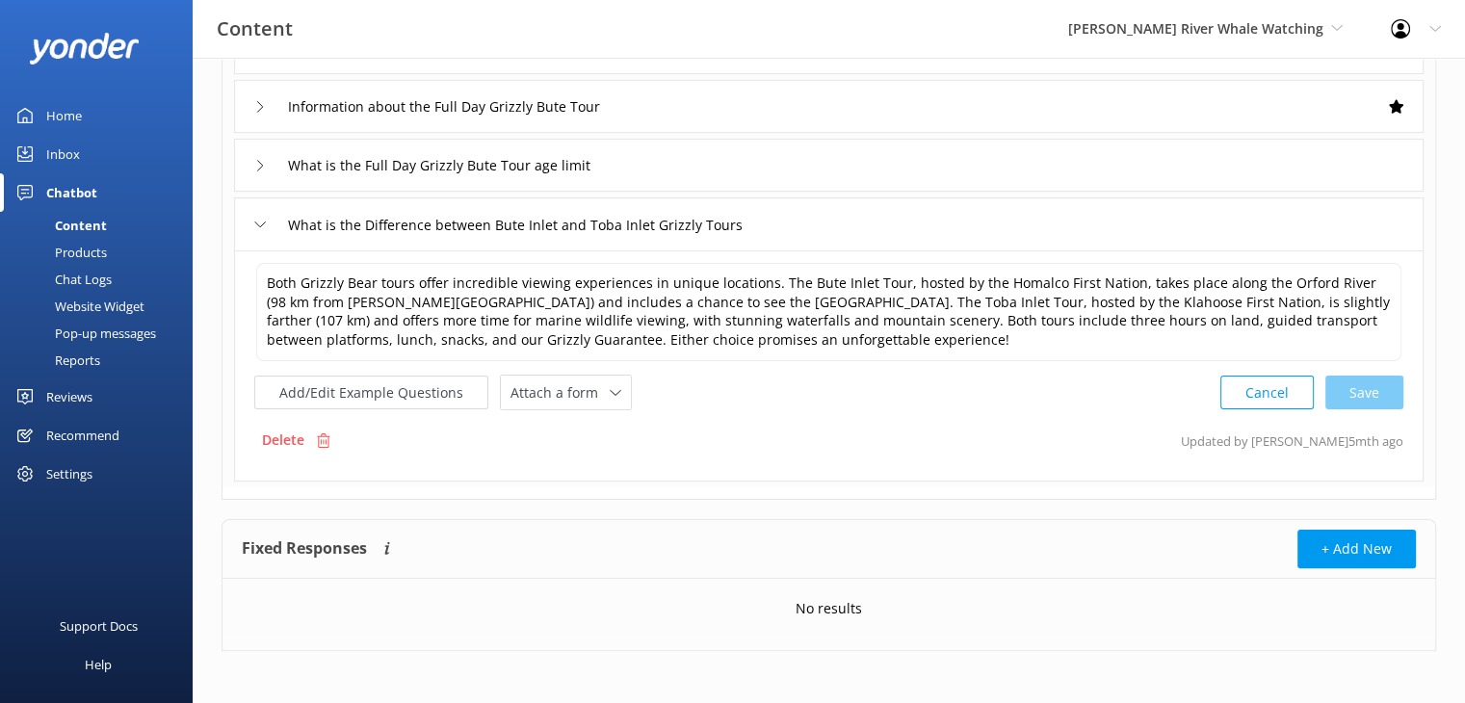
drag, startPoint x: 85, startPoint y: 120, endPoint x: 78, endPoint y: 136, distance: 16.8
click at [85, 120] on link "Home" at bounding box center [96, 115] width 193 height 39
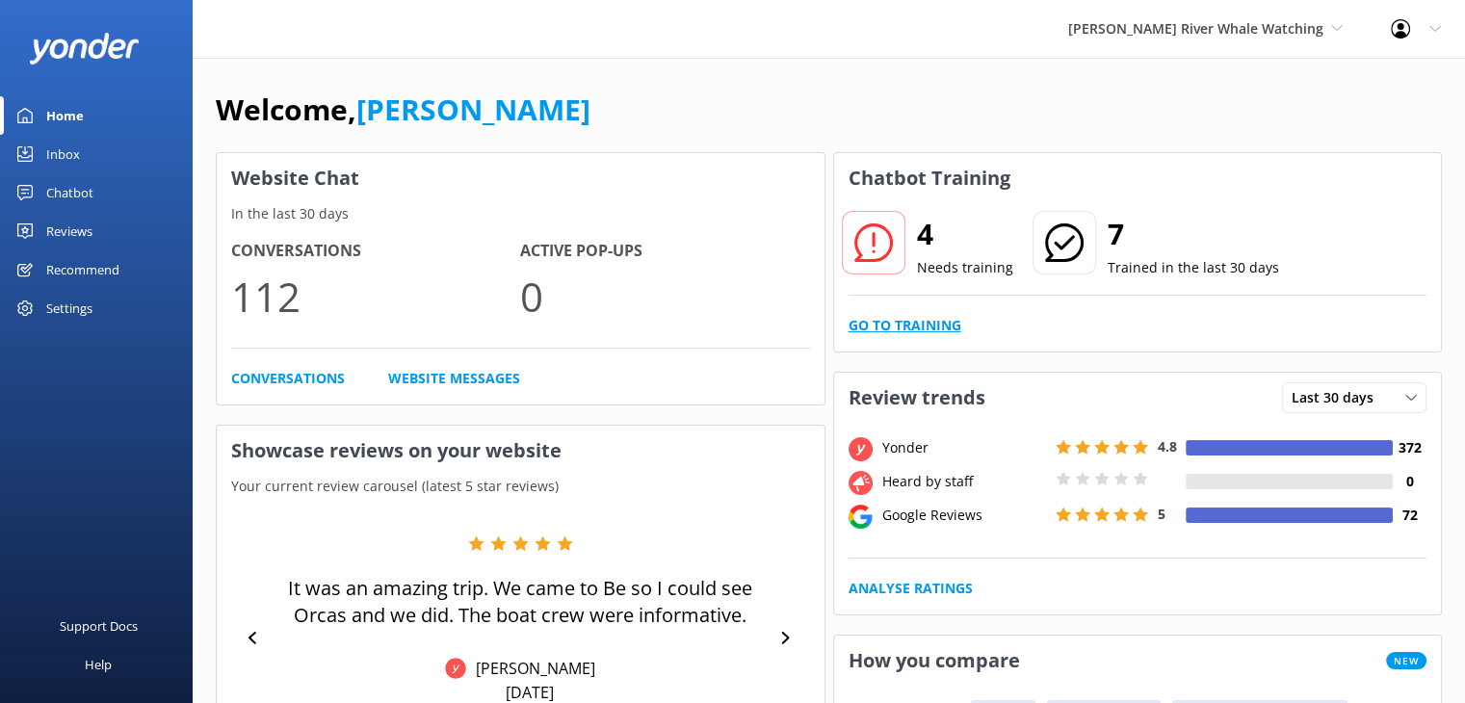
click at [910, 327] on link "Go to Training" at bounding box center [905, 325] width 113 height 21
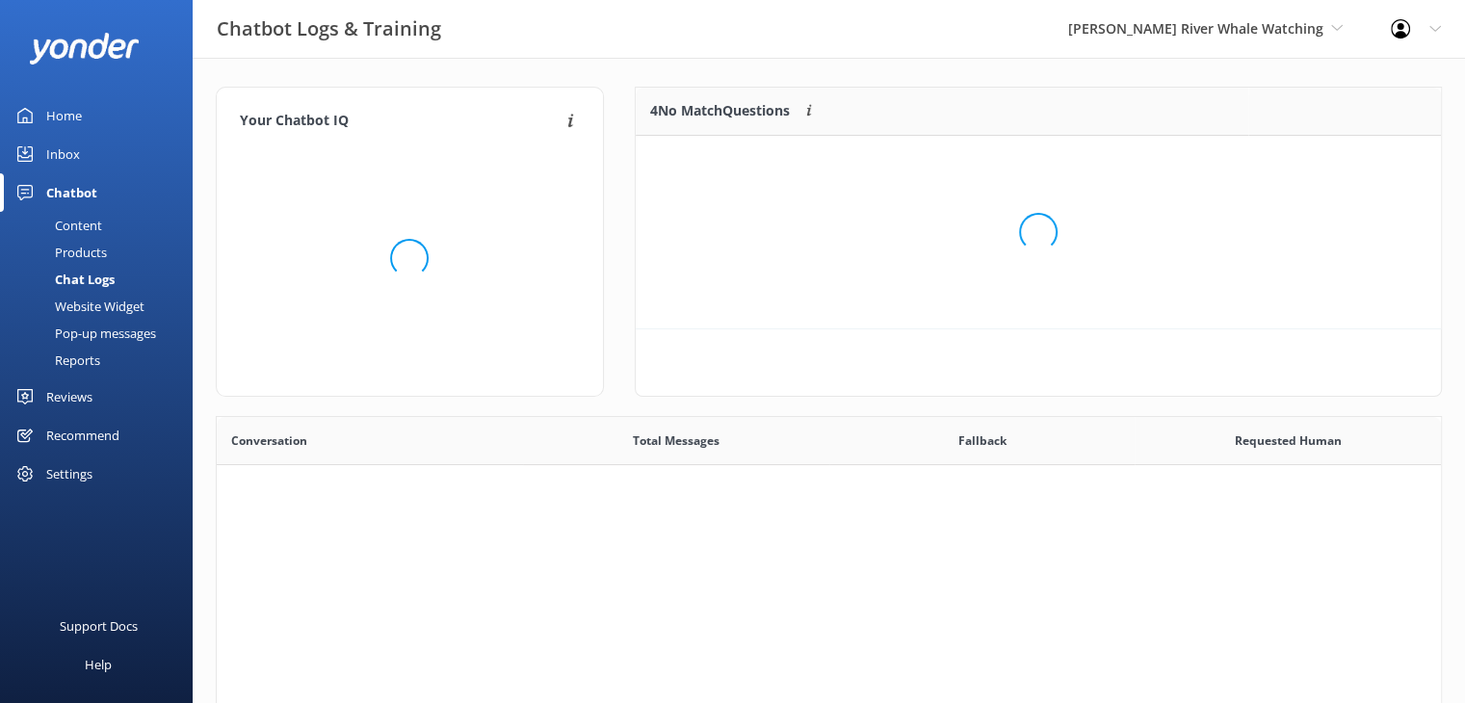
scroll to position [660, 1210]
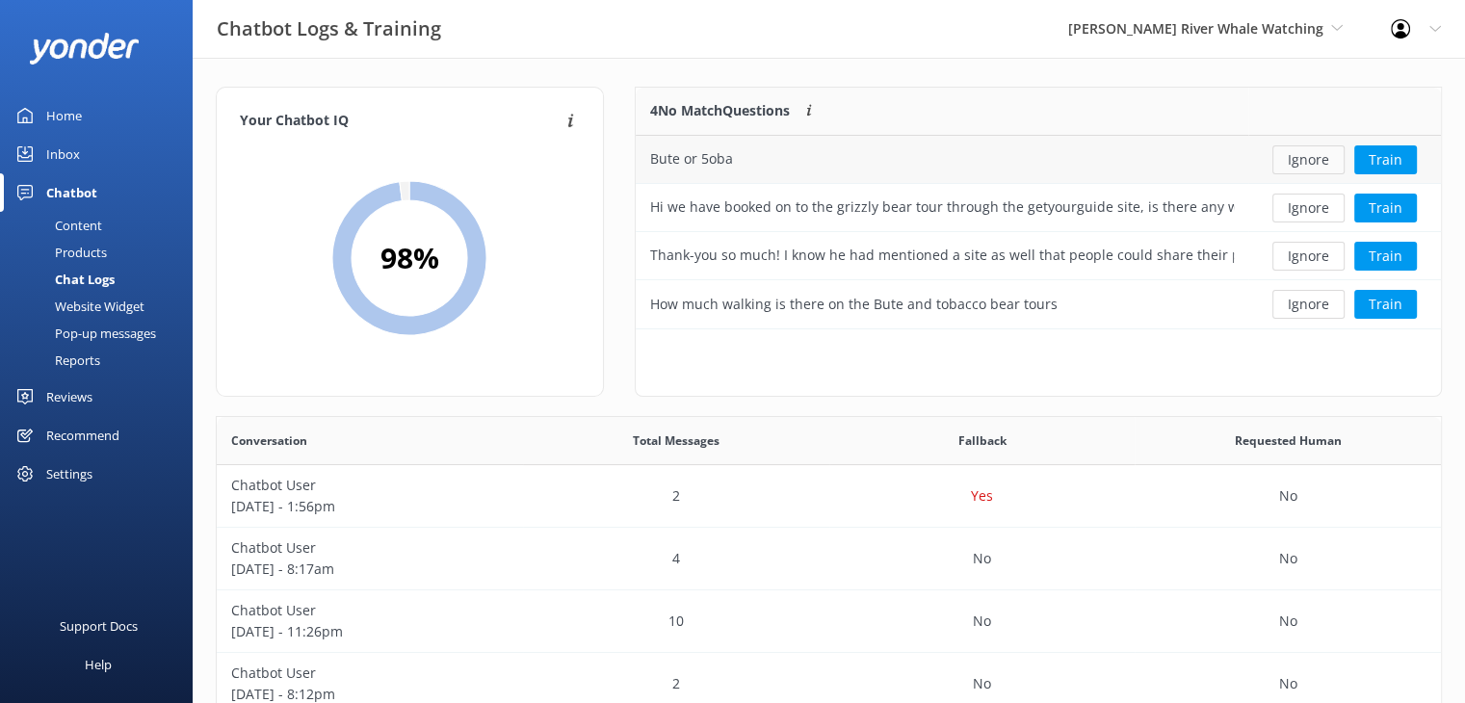
click at [1320, 155] on button "Ignore" at bounding box center [1308, 159] width 72 height 29
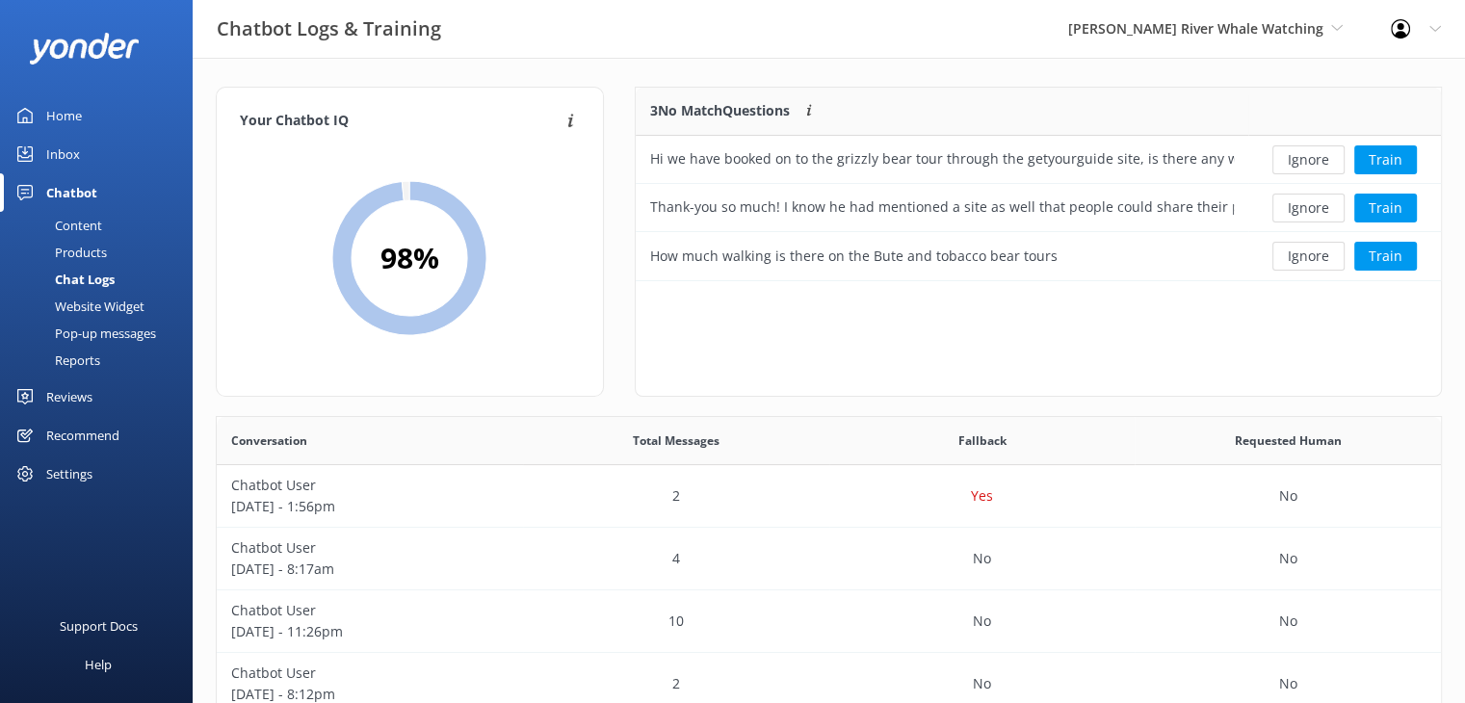
scroll to position [15, 15]
click at [90, 228] on div "Content" at bounding box center [57, 225] width 91 height 27
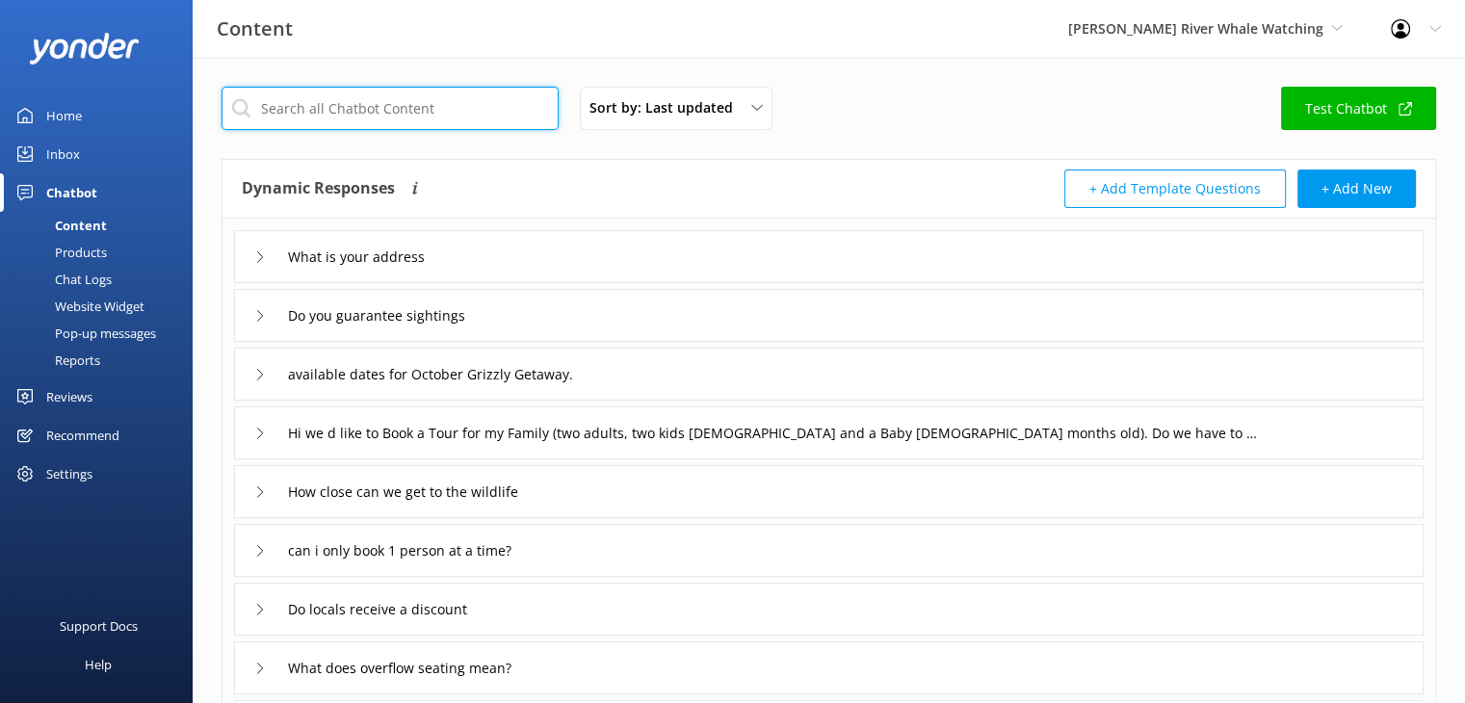
click at [468, 113] on input "text" at bounding box center [390, 108] width 337 height 43
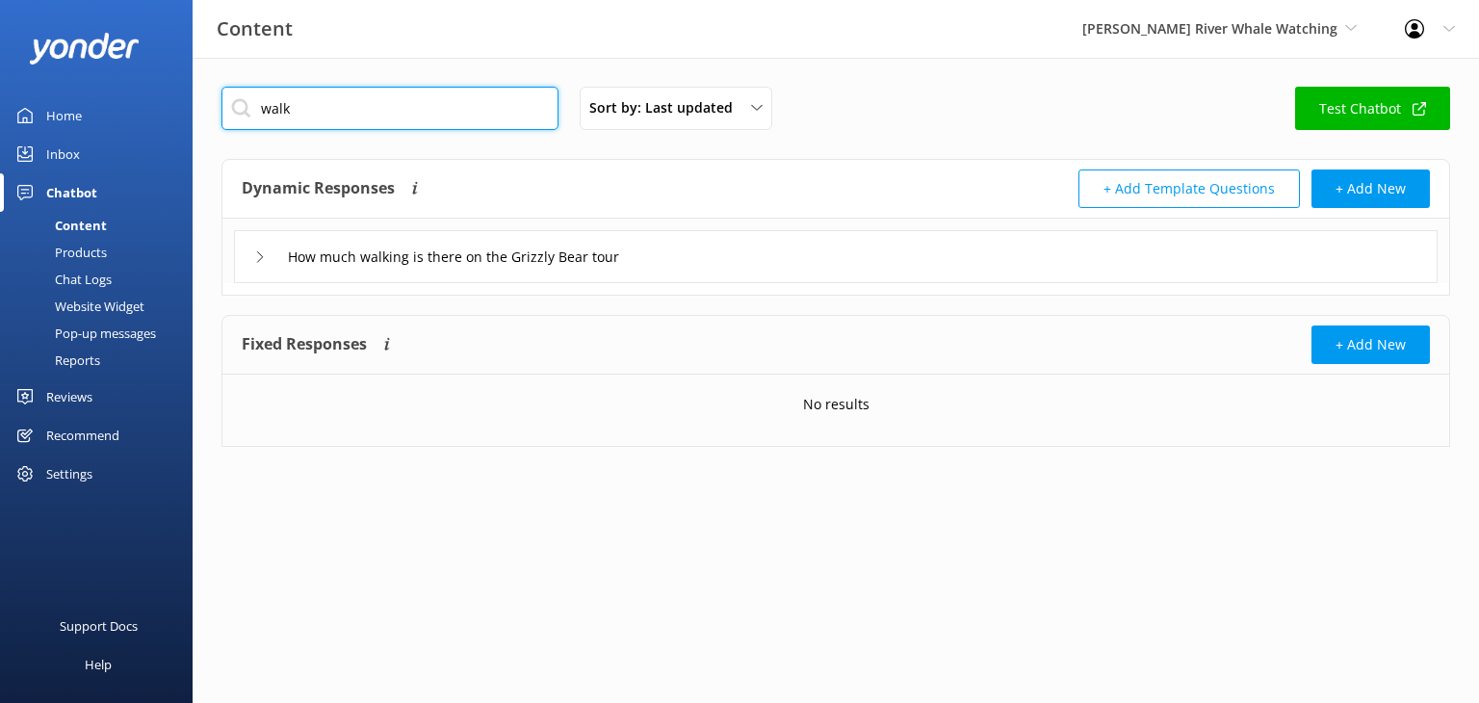
type input "walk"
click at [267, 255] on div "How much walking is there on the Grizzly Bear tour" at bounding box center [458, 257] width 408 height 32
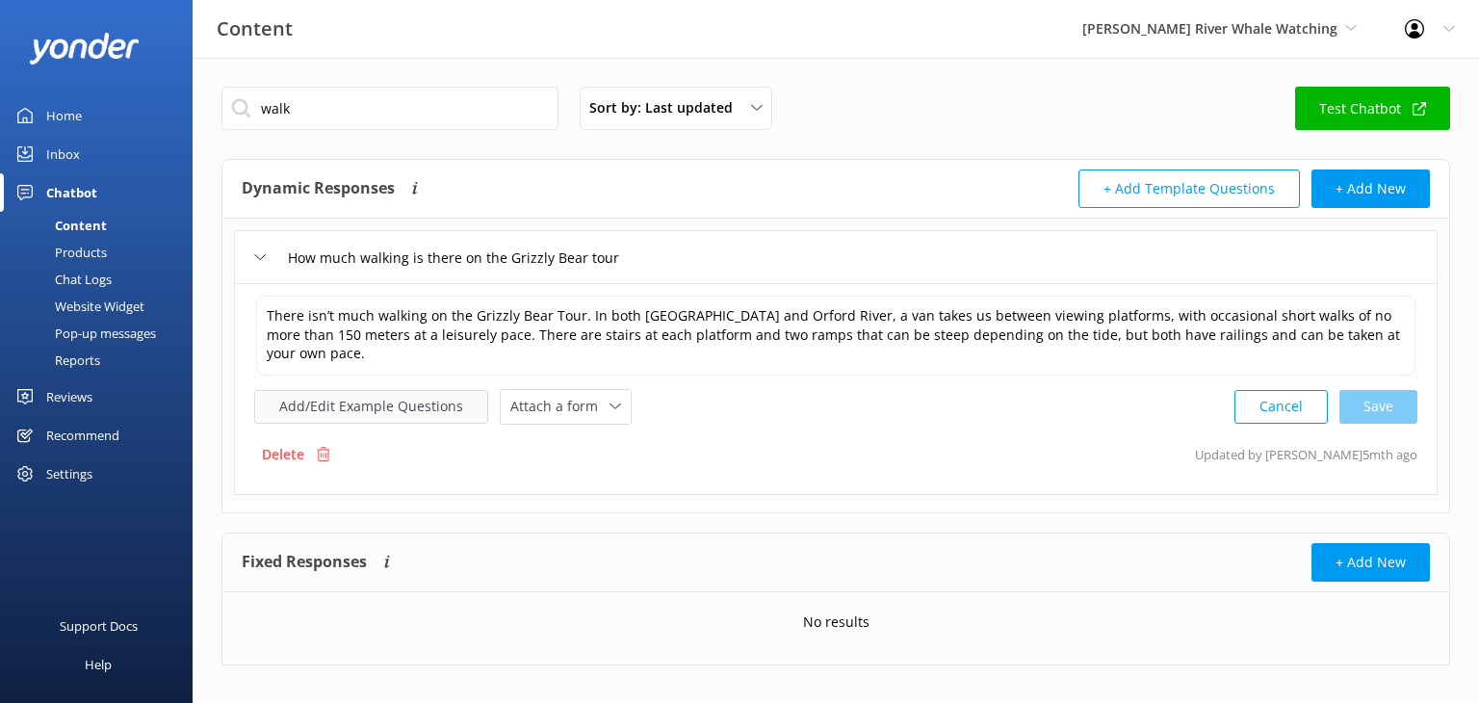
click at [381, 390] on button "Add/Edit Example Questions" at bounding box center [371, 407] width 234 height 34
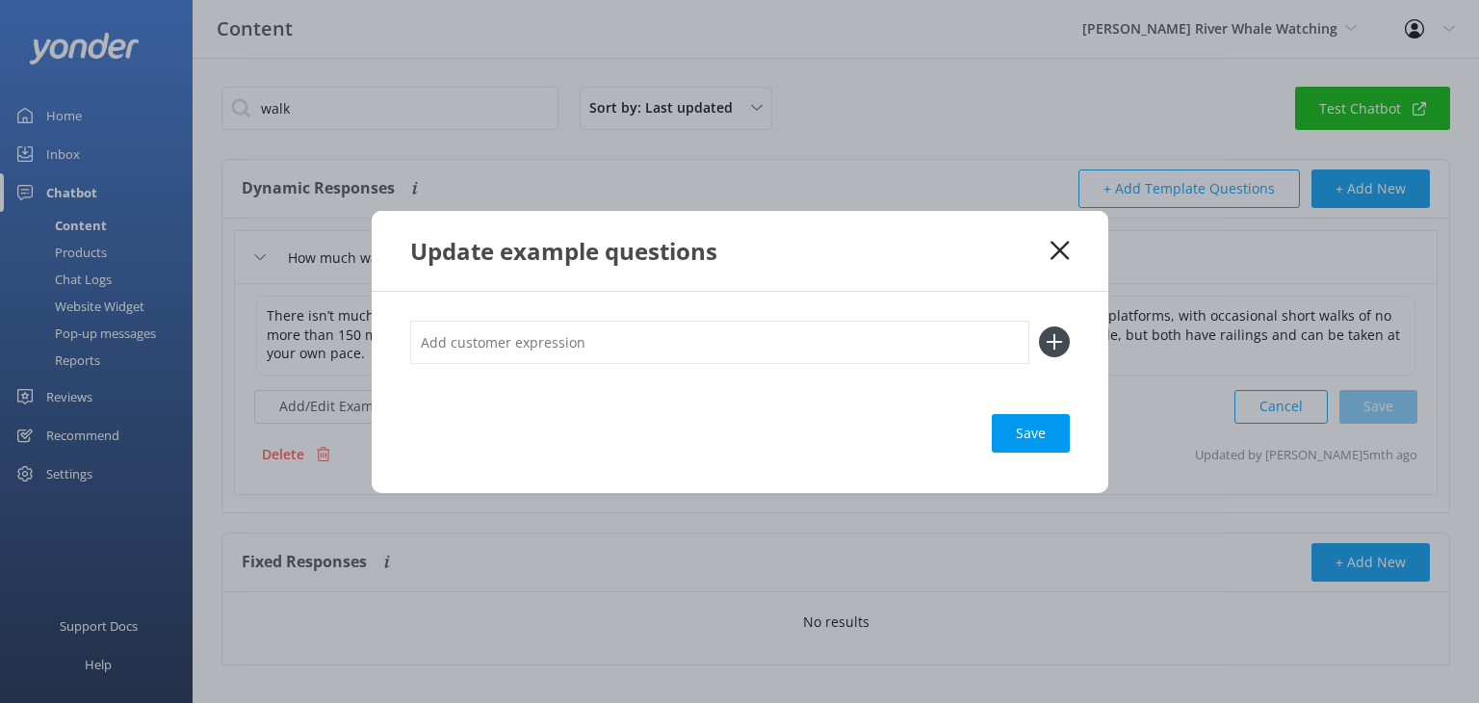
click at [660, 352] on input "text" at bounding box center [719, 342] width 619 height 43
type input "How much walking in [GEOGRAPHIC_DATA]"
click at [1054, 340] on use at bounding box center [1054, 342] width 16 height 16
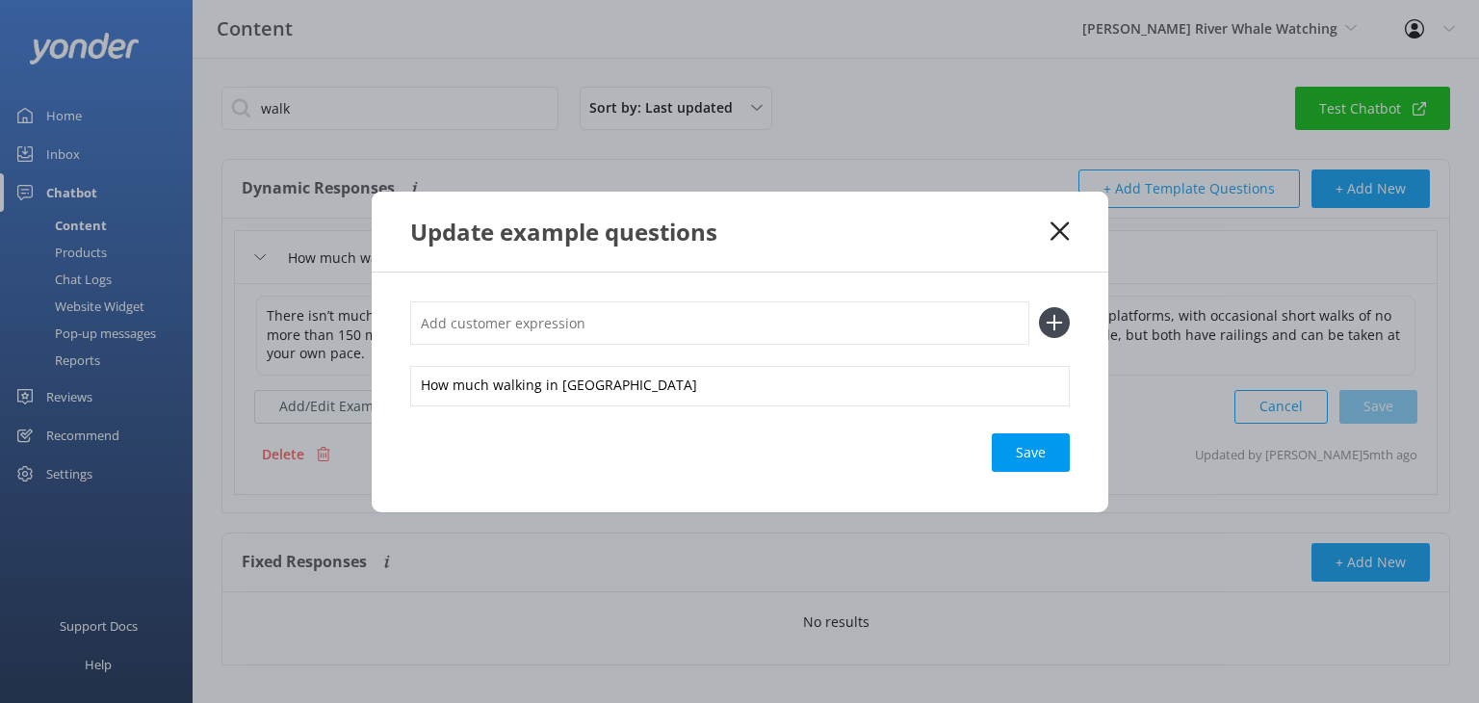
click at [962, 327] on input "text" at bounding box center [719, 322] width 619 height 43
type input "How much walking in [GEOGRAPHIC_DATA]"
click at [1058, 320] on icon at bounding box center [1054, 322] width 31 height 31
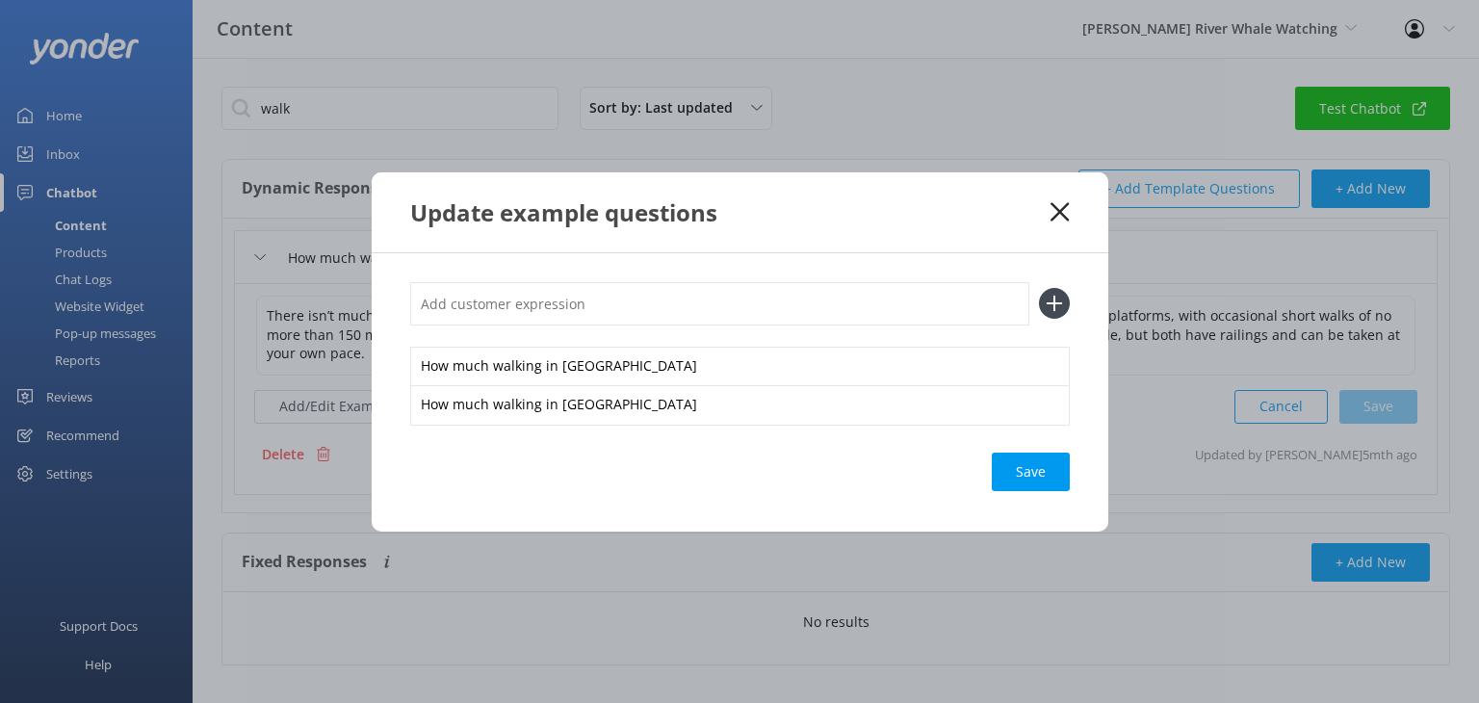
click at [728, 298] on input "text" at bounding box center [719, 303] width 619 height 43
type input "How much walking on Grizzly Tour"
click at [1052, 297] on icon at bounding box center [1054, 303] width 31 height 31
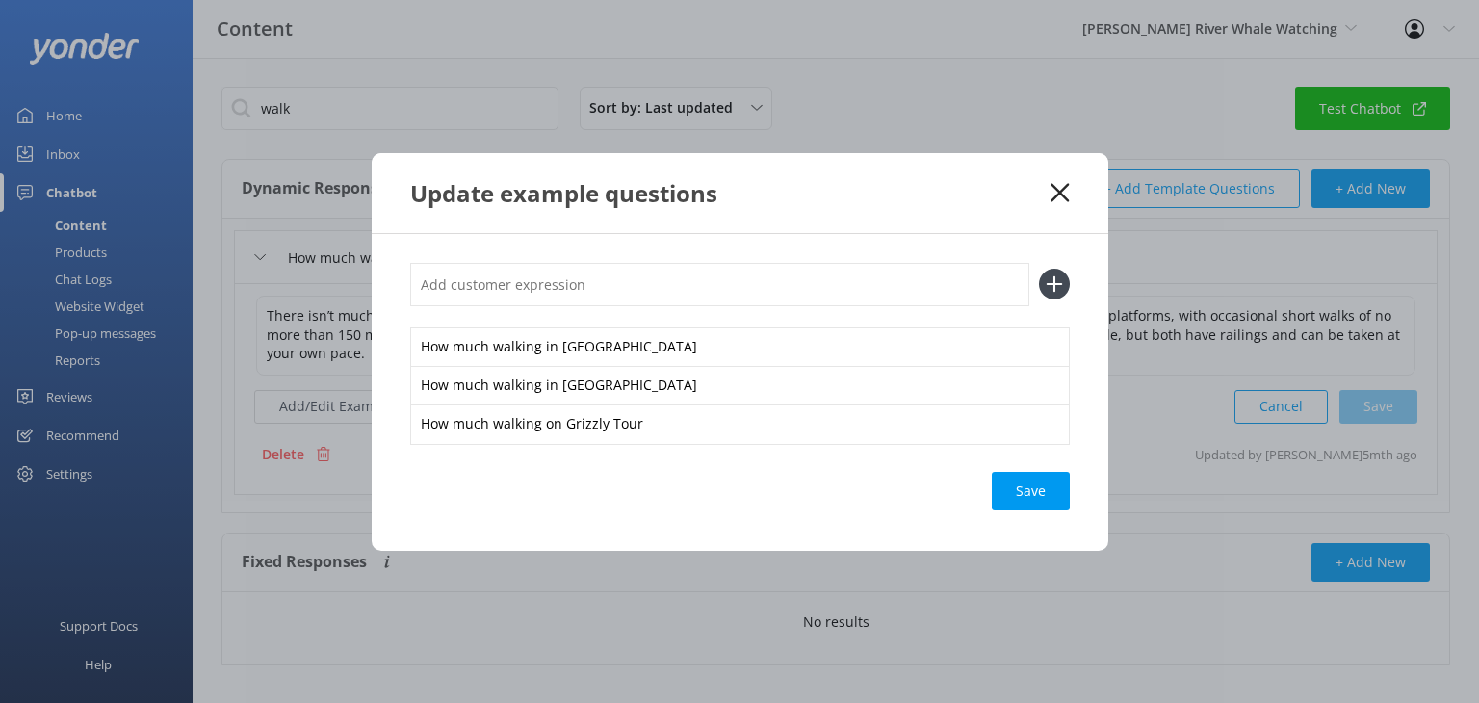
click at [682, 290] on input "text" at bounding box center [719, 284] width 619 height 43
type input "Do I have to walk far on a Grizzly Tour"
click at [1052, 287] on icon at bounding box center [1054, 284] width 31 height 31
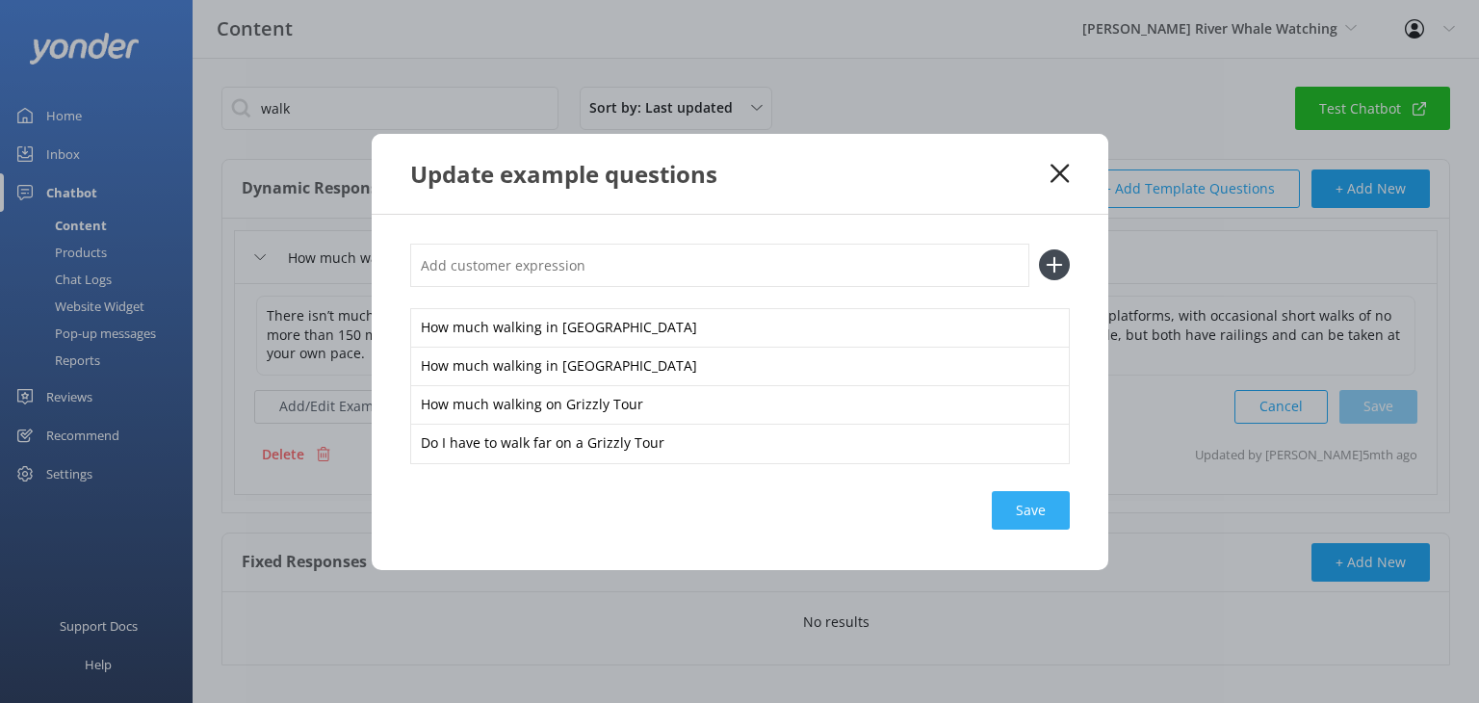
click at [1047, 517] on div "Save" at bounding box center [1031, 510] width 78 height 39
click at [1066, 179] on use at bounding box center [1060, 173] width 18 height 18
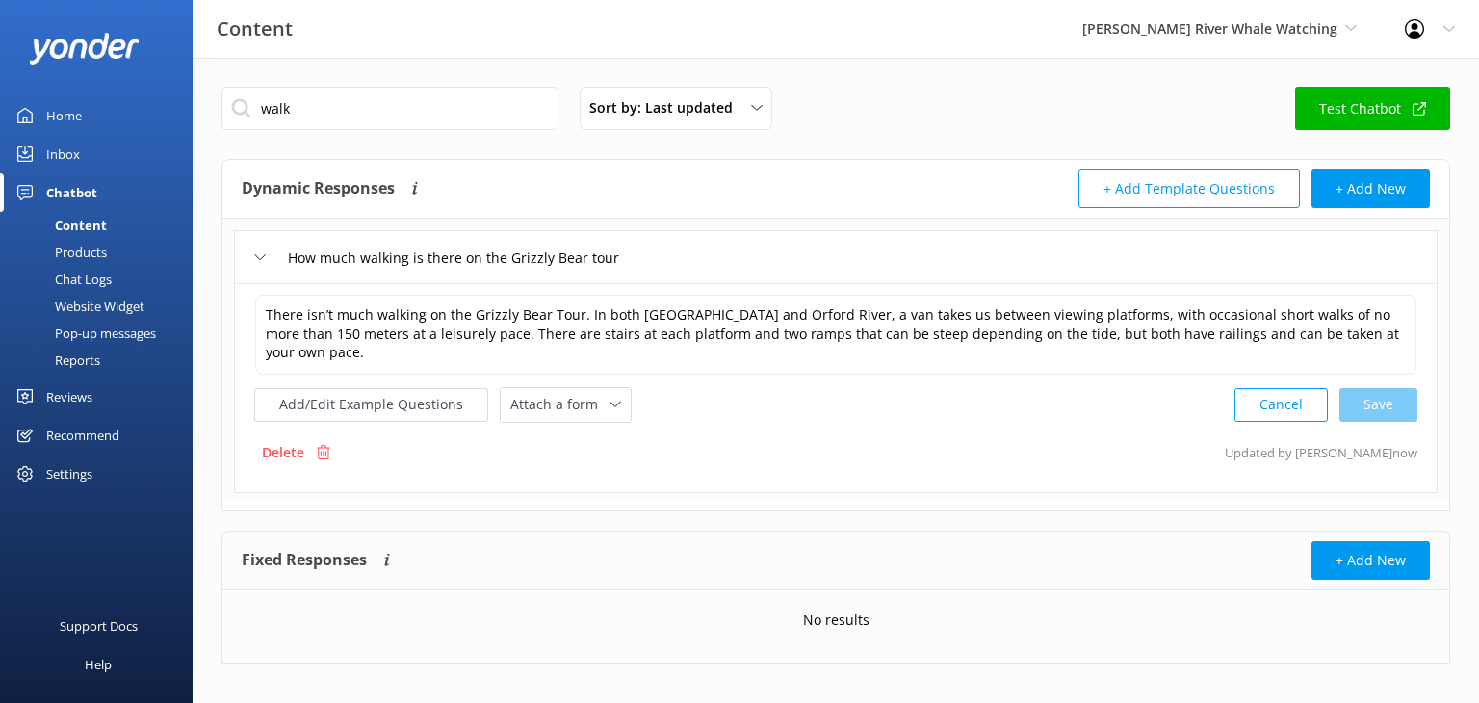
click at [85, 163] on link "Inbox" at bounding box center [96, 154] width 193 height 39
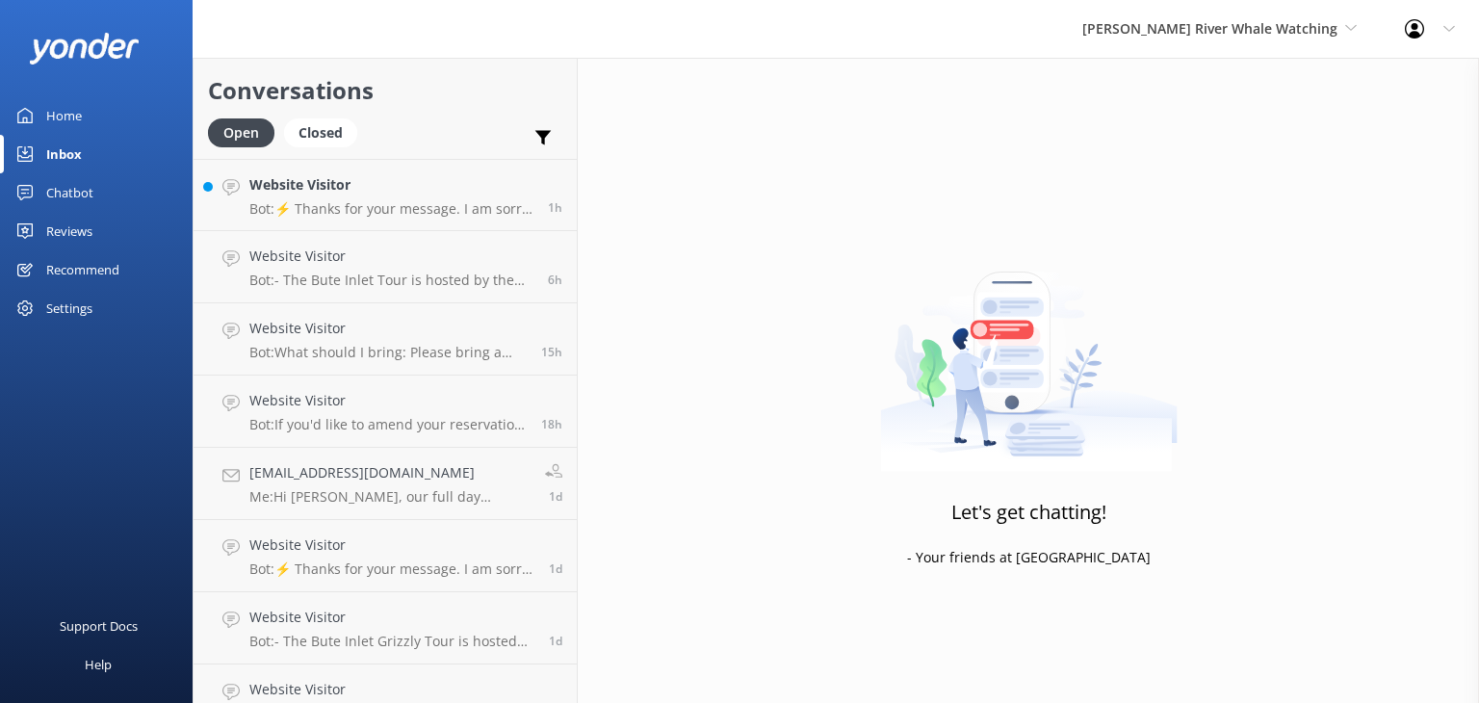
click at [82, 120] on link "Home" at bounding box center [96, 115] width 193 height 39
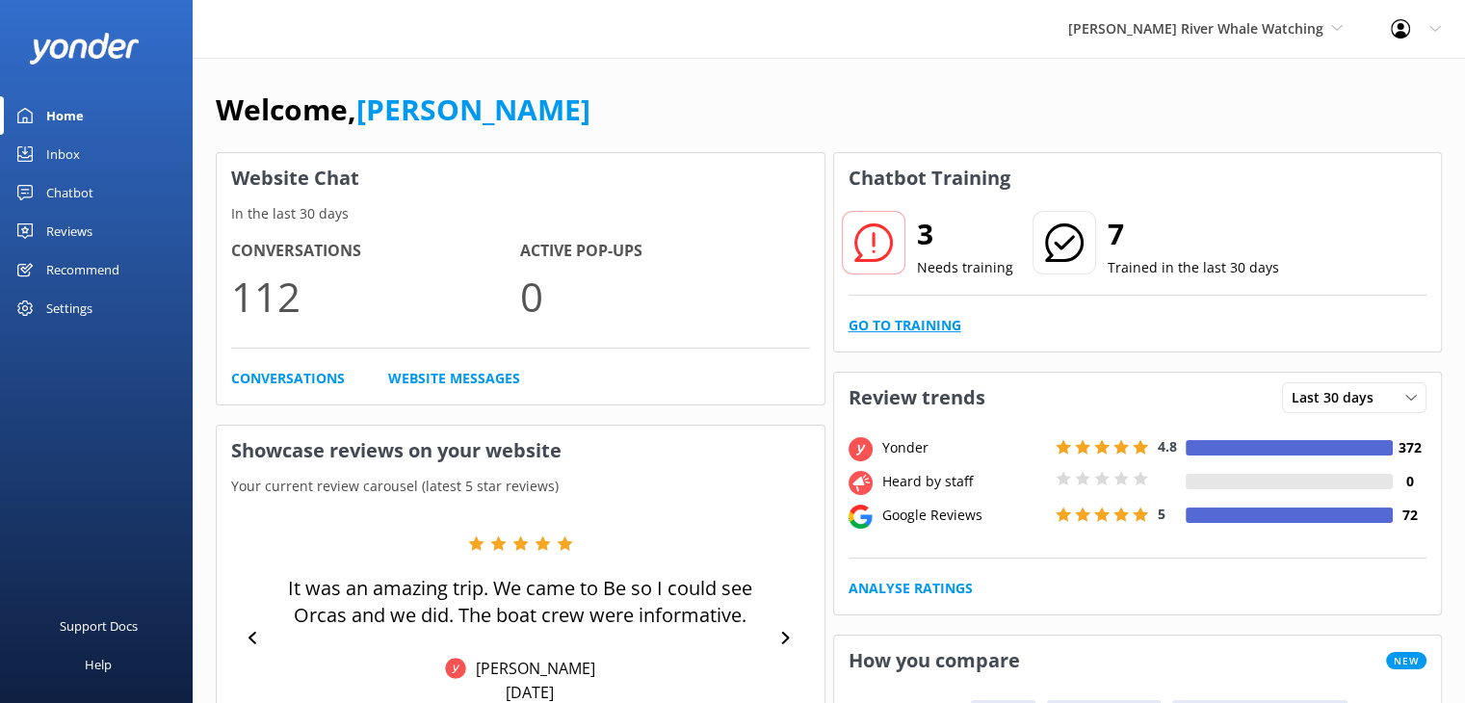
click at [914, 329] on link "Go to Training" at bounding box center [905, 325] width 113 height 21
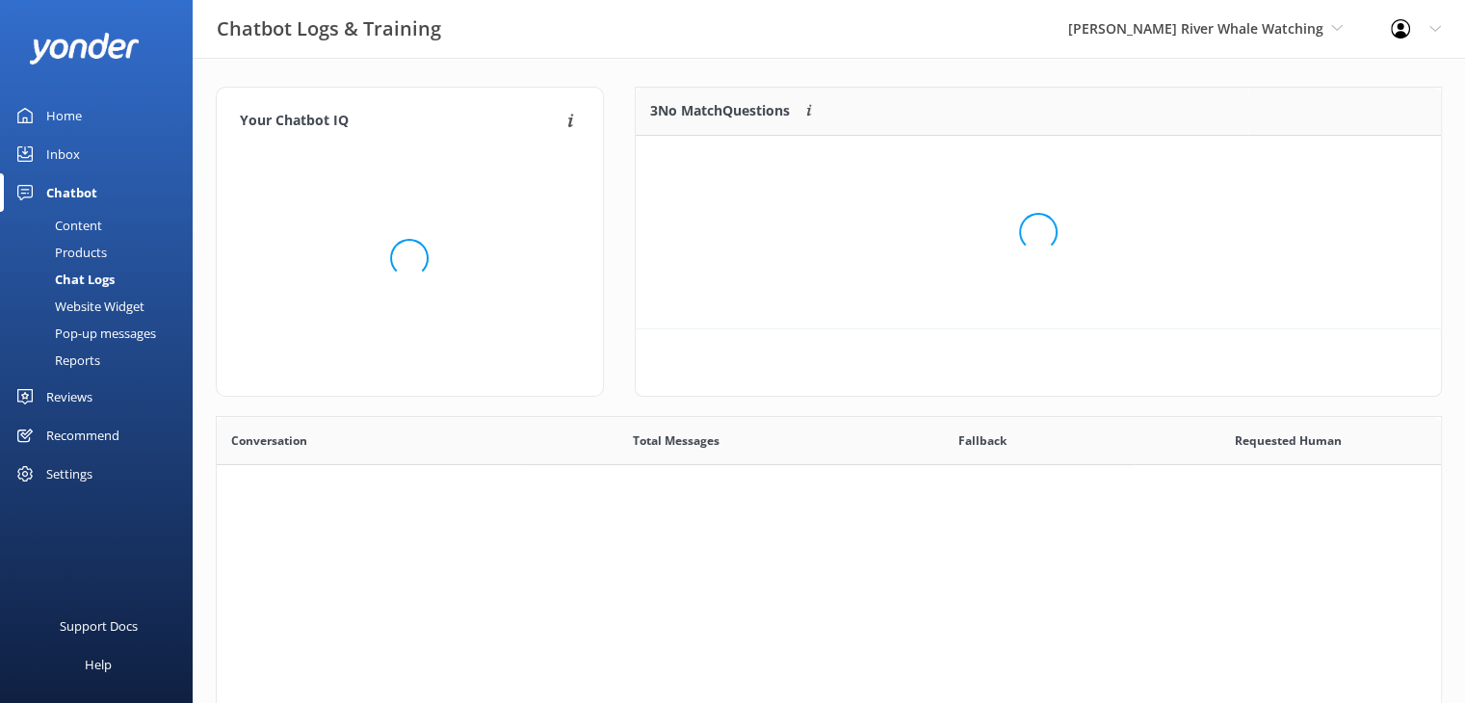
scroll to position [660, 1210]
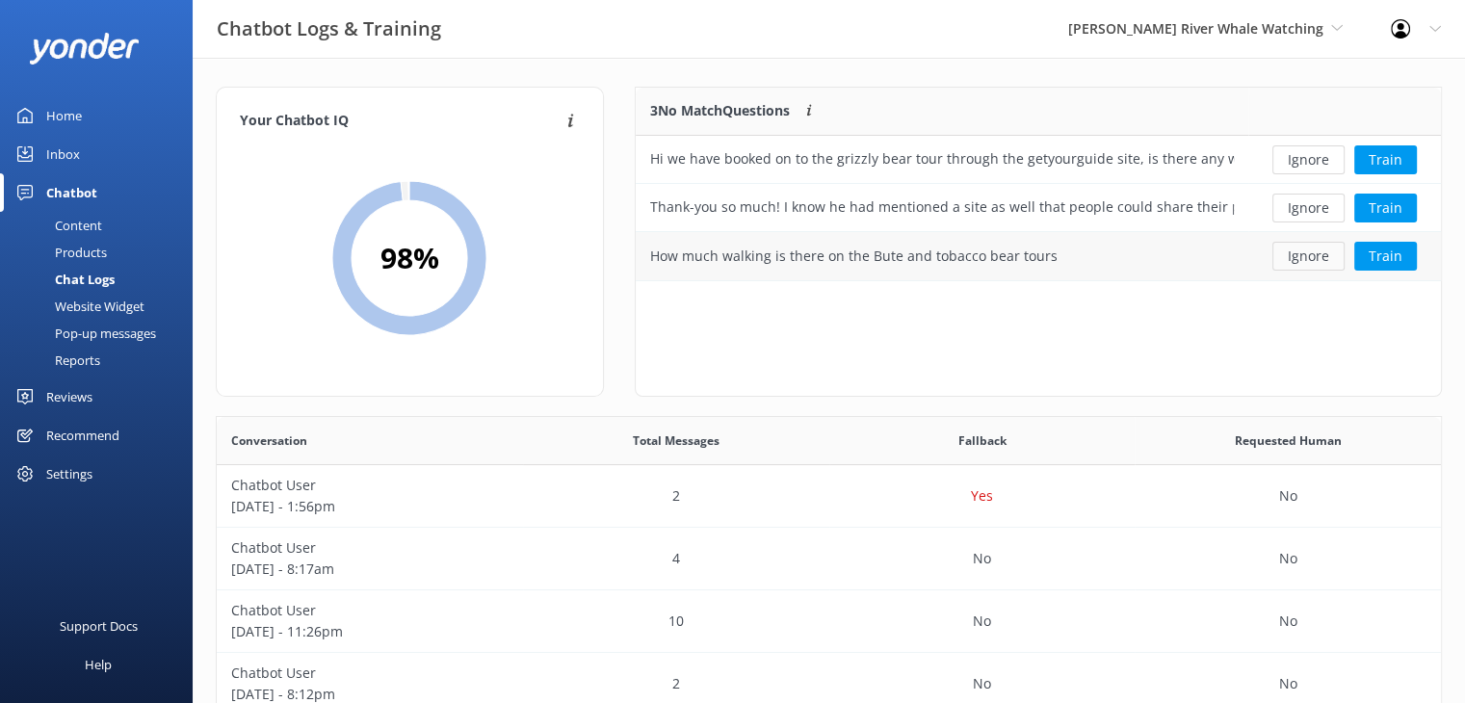
click at [1314, 256] on button "Ignore" at bounding box center [1308, 256] width 72 height 29
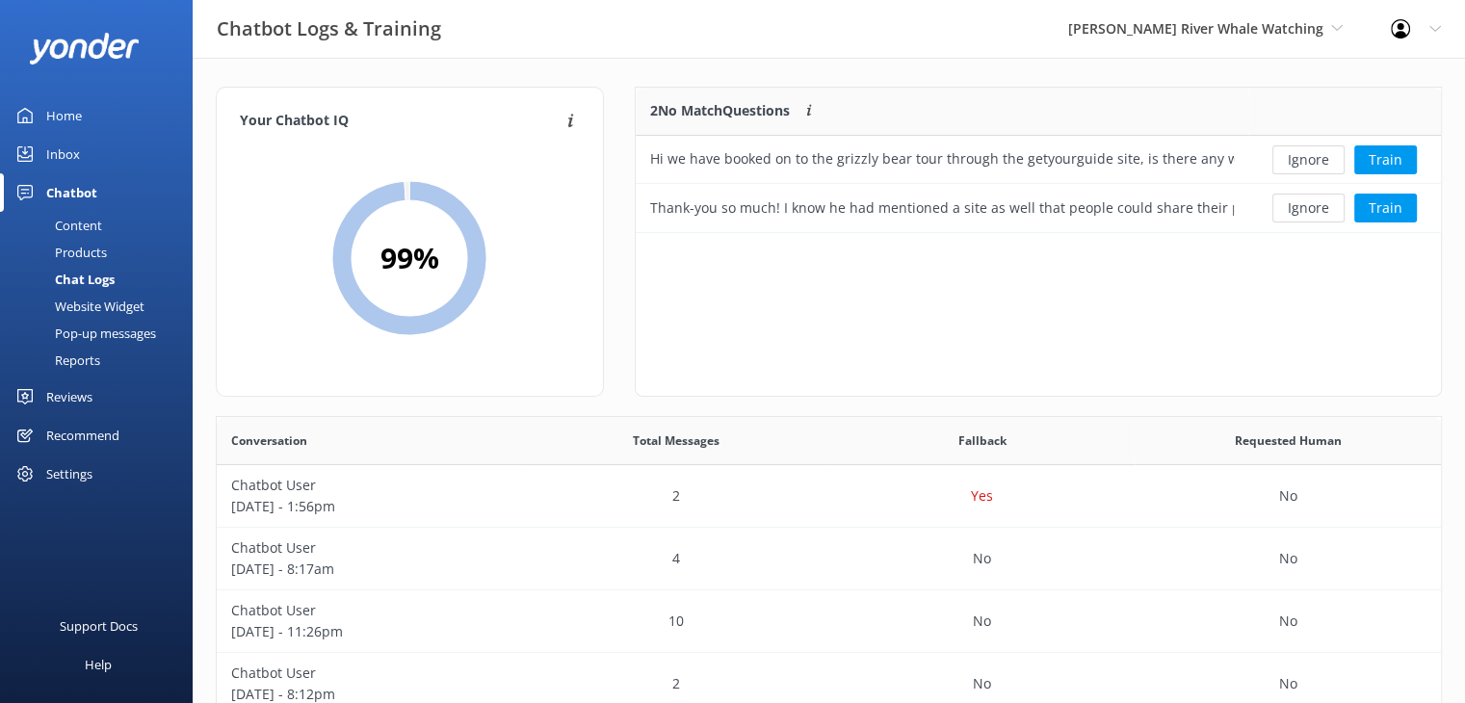
scroll to position [130, 791]
click at [1310, 209] on button "Ignore" at bounding box center [1308, 208] width 72 height 29
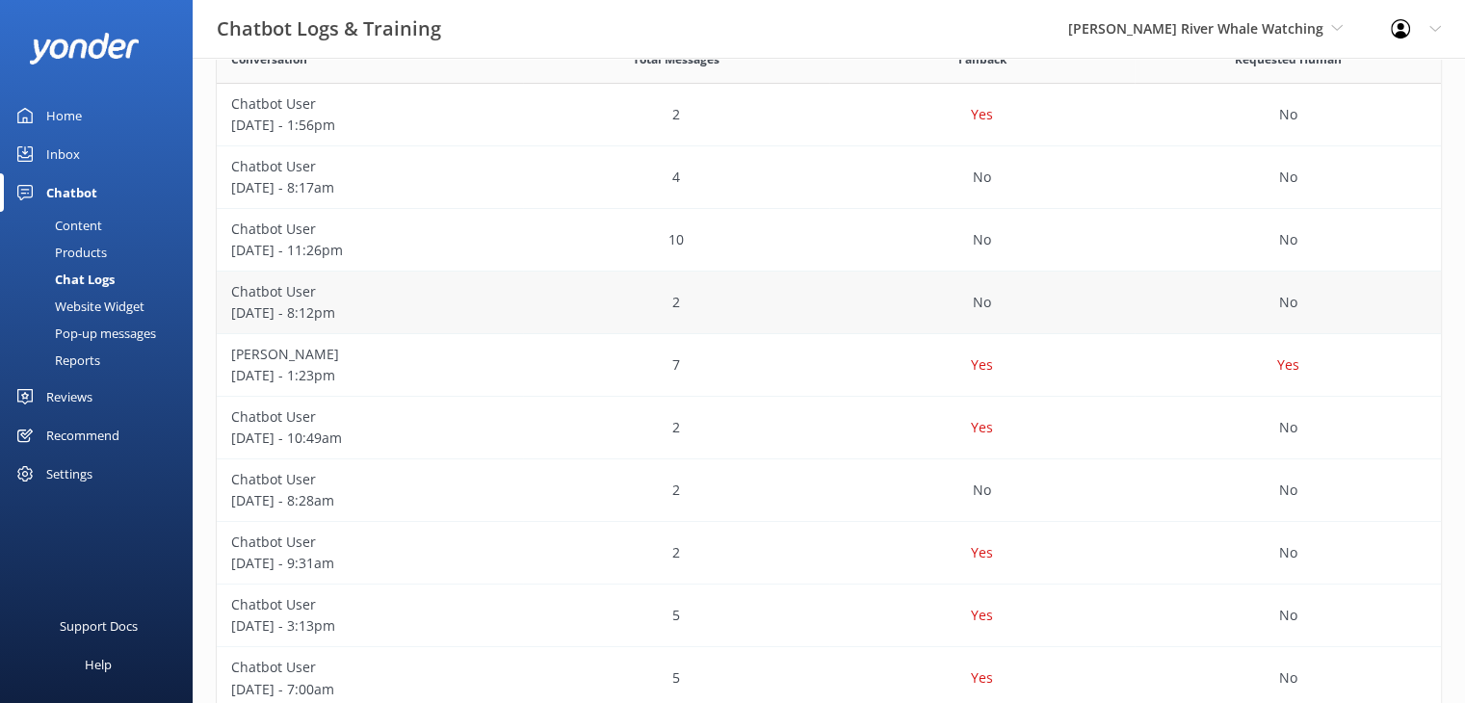
scroll to position [385, 0]
click at [859, 371] on div "Yes" at bounding box center [982, 361] width 306 height 63
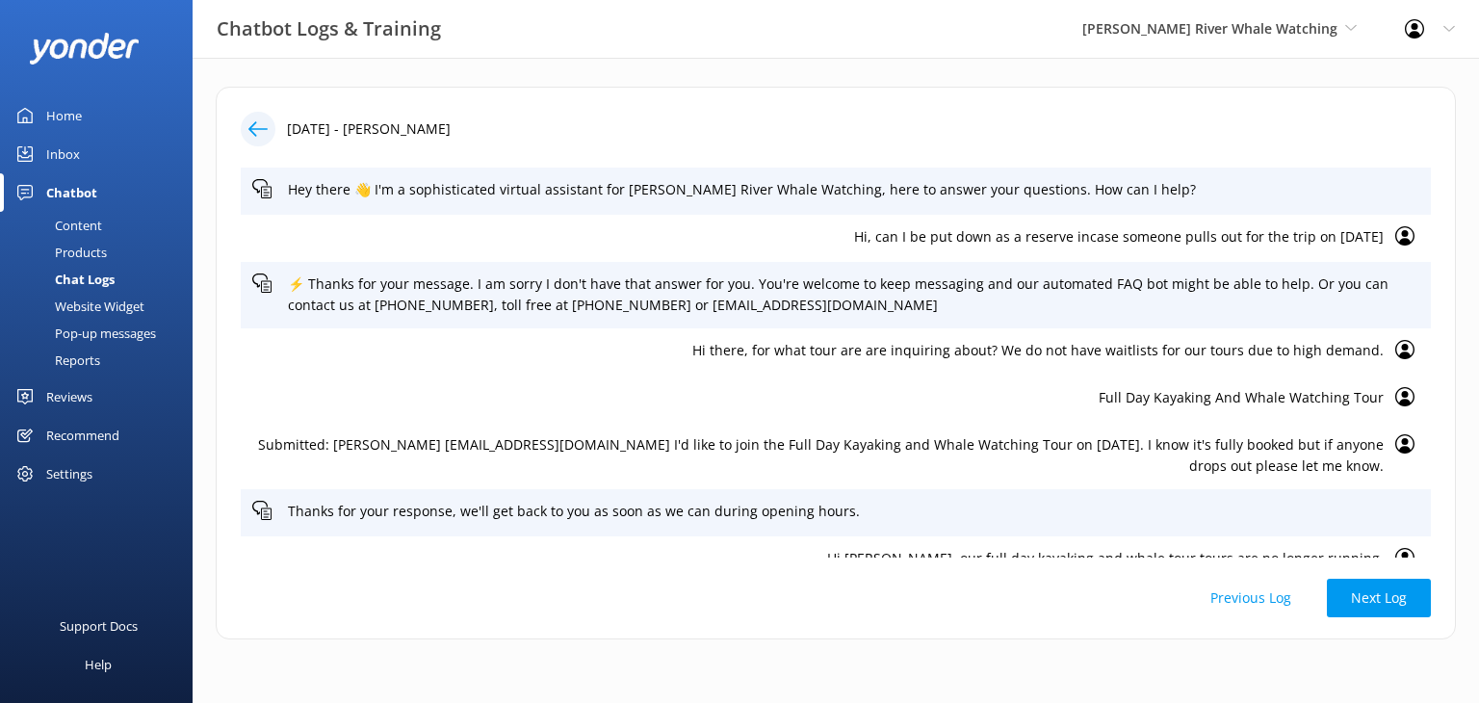
click at [250, 124] on icon at bounding box center [258, 128] width 19 height 19
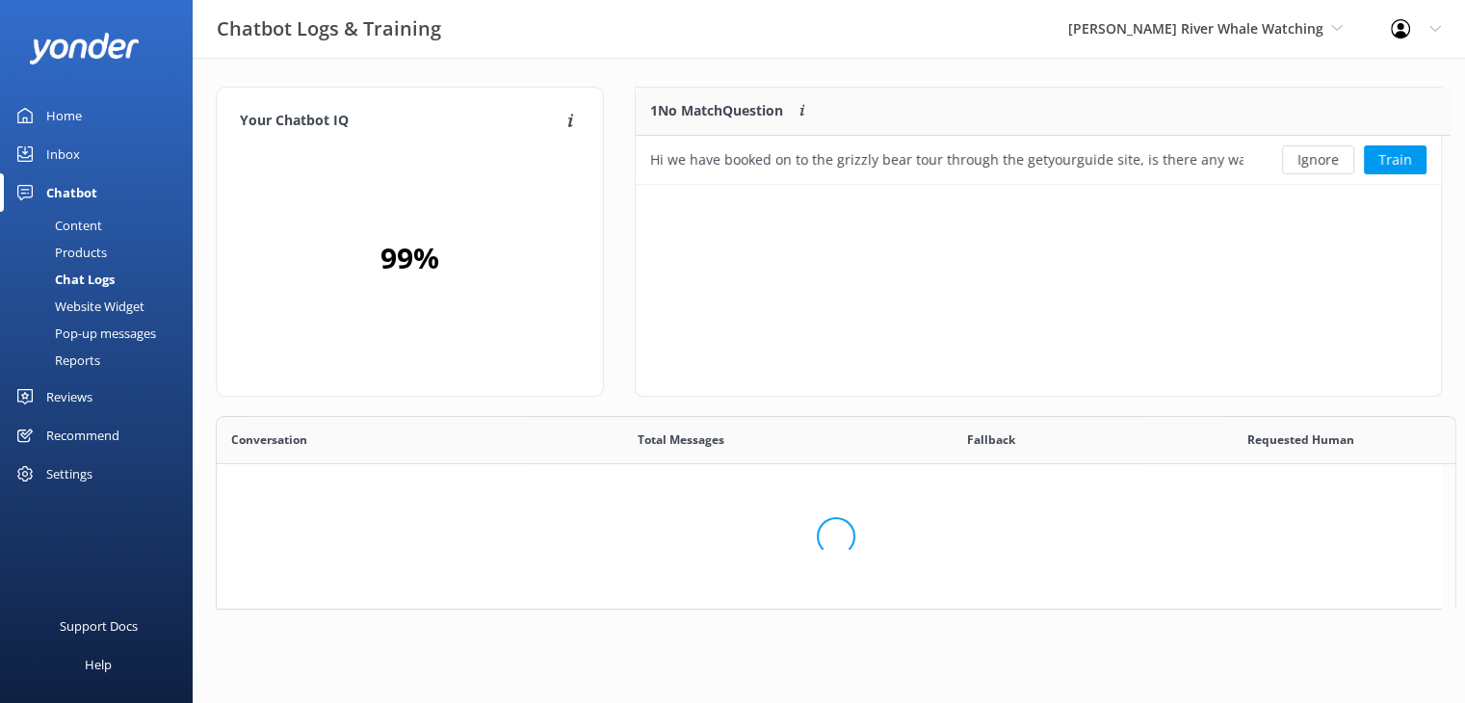
scroll to position [82, 791]
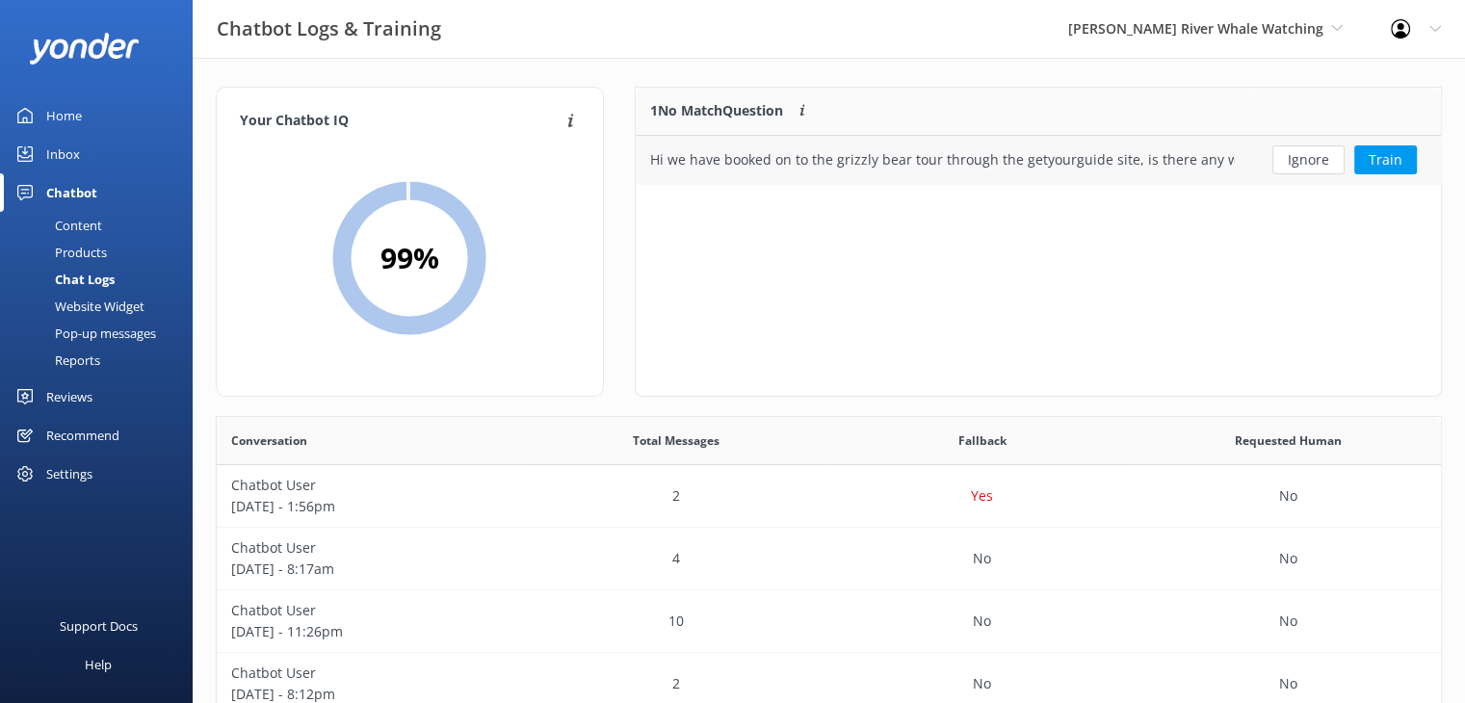
click at [1114, 163] on div "Hi we have booked on to the grizzly bear tour through the getyourguide site, is…" at bounding box center [942, 159] width 584 height 21
click at [1399, 161] on button "Train" at bounding box center [1385, 159] width 63 height 29
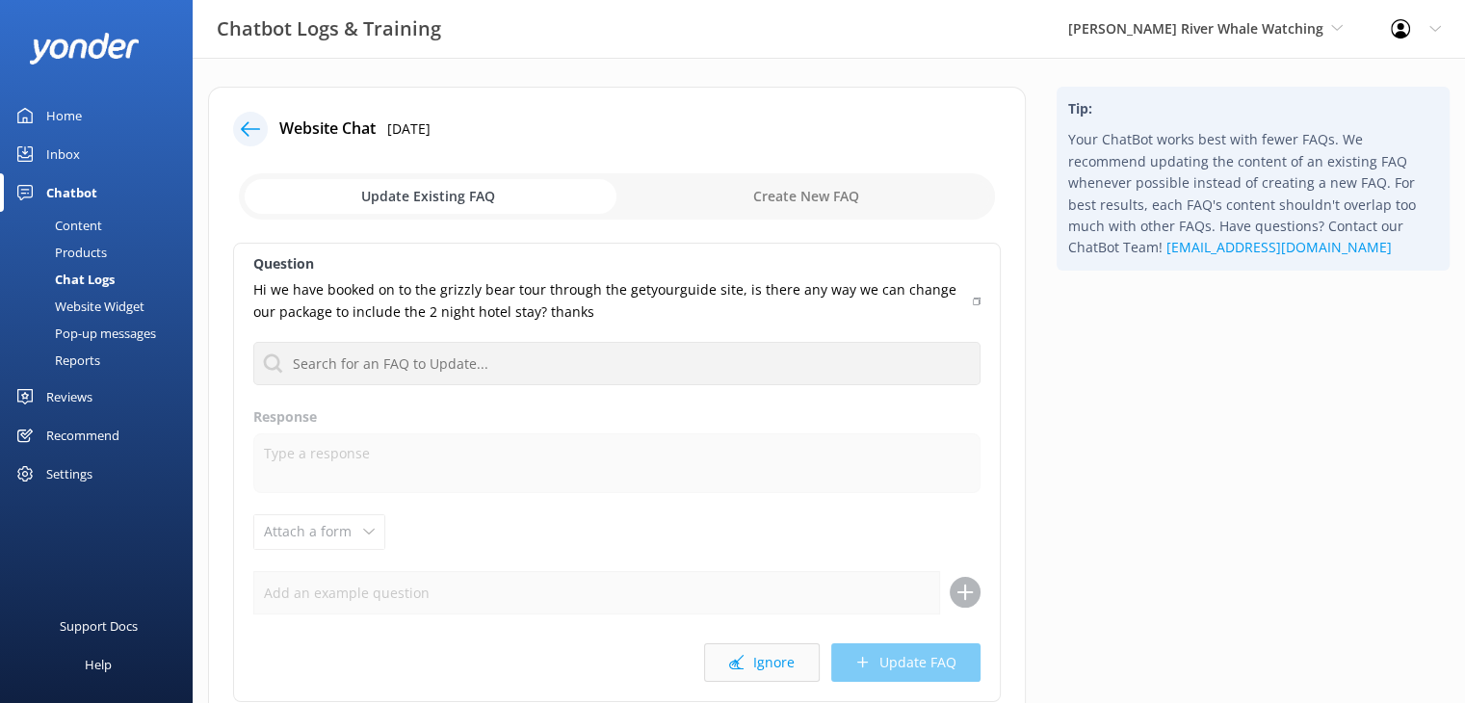
click at [736, 656] on icon at bounding box center [736, 662] width 14 height 14
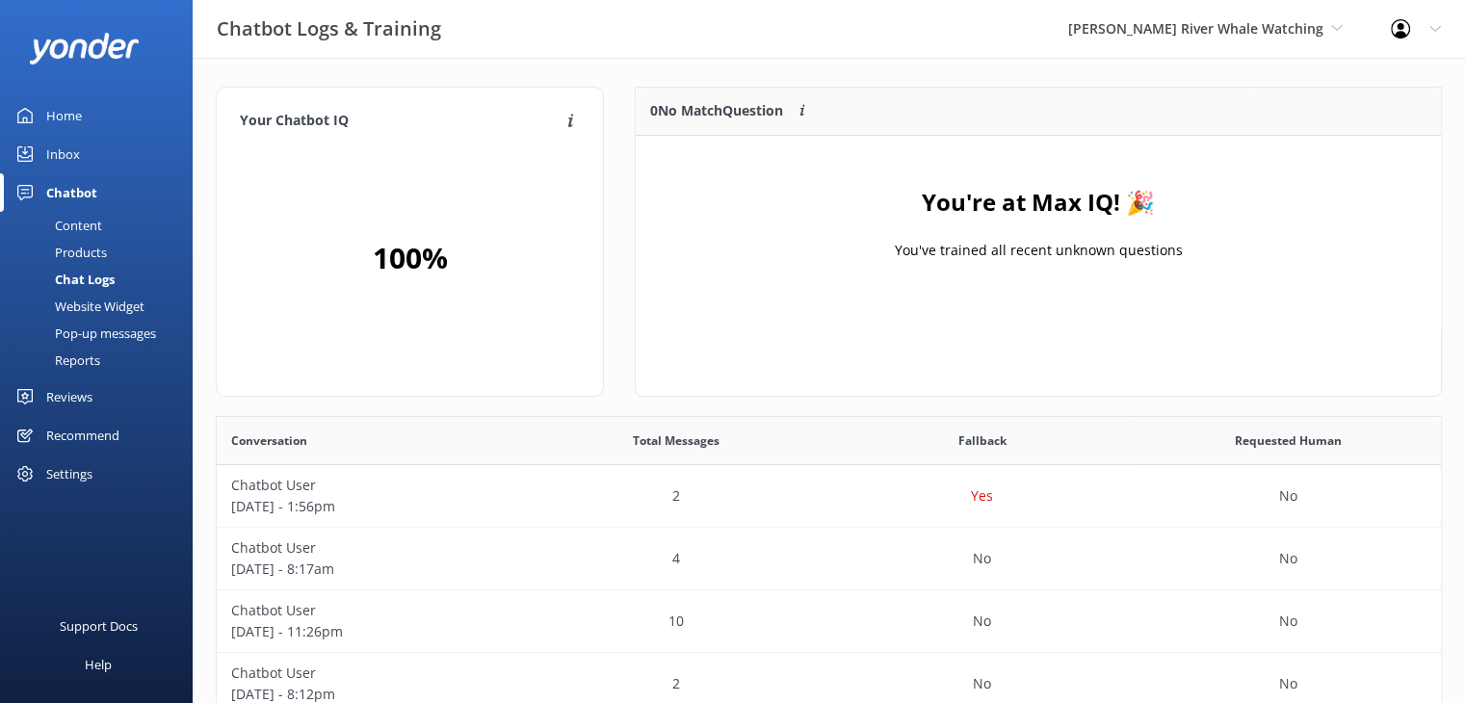
scroll to position [225, 791]
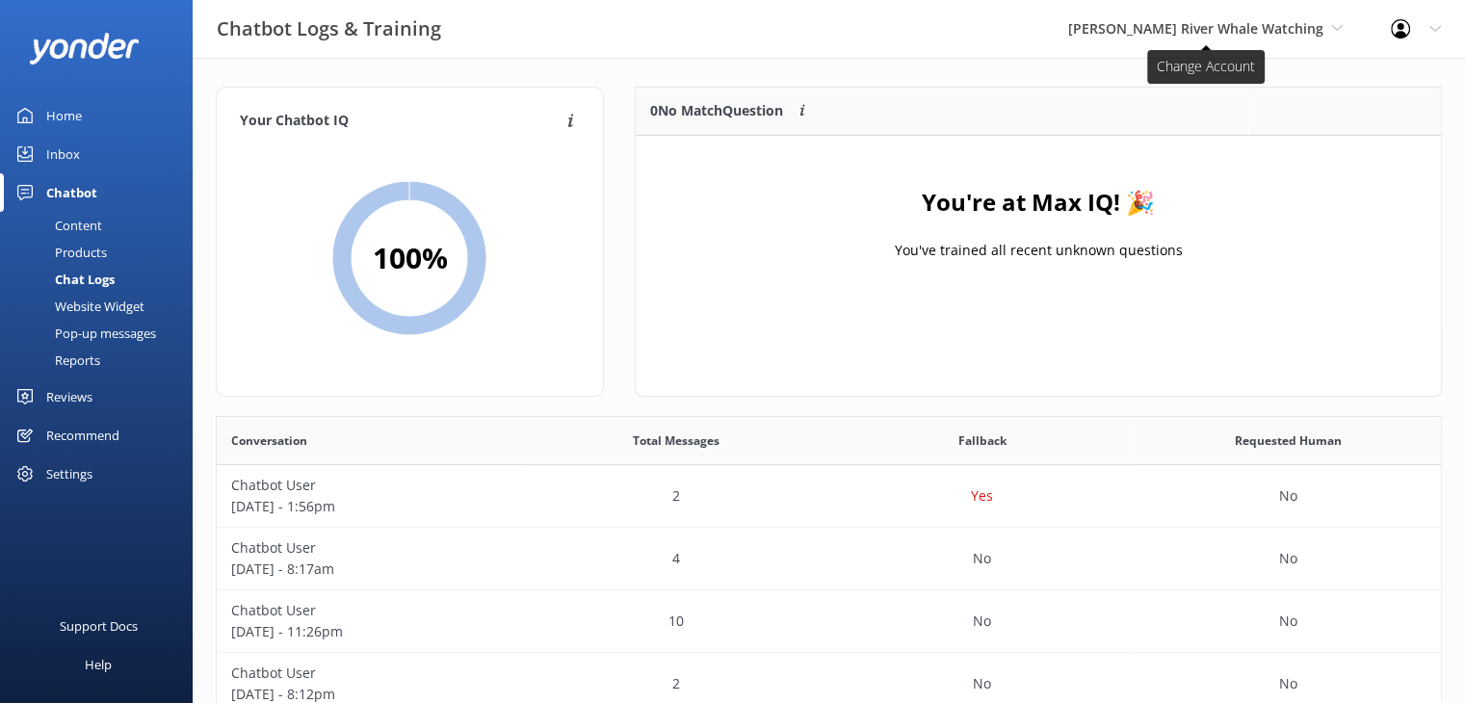
click at [1299, 25] on span "[PERSON_NAME] River Whale Watching" at bounding box center [1195, 28] width 255 height 18
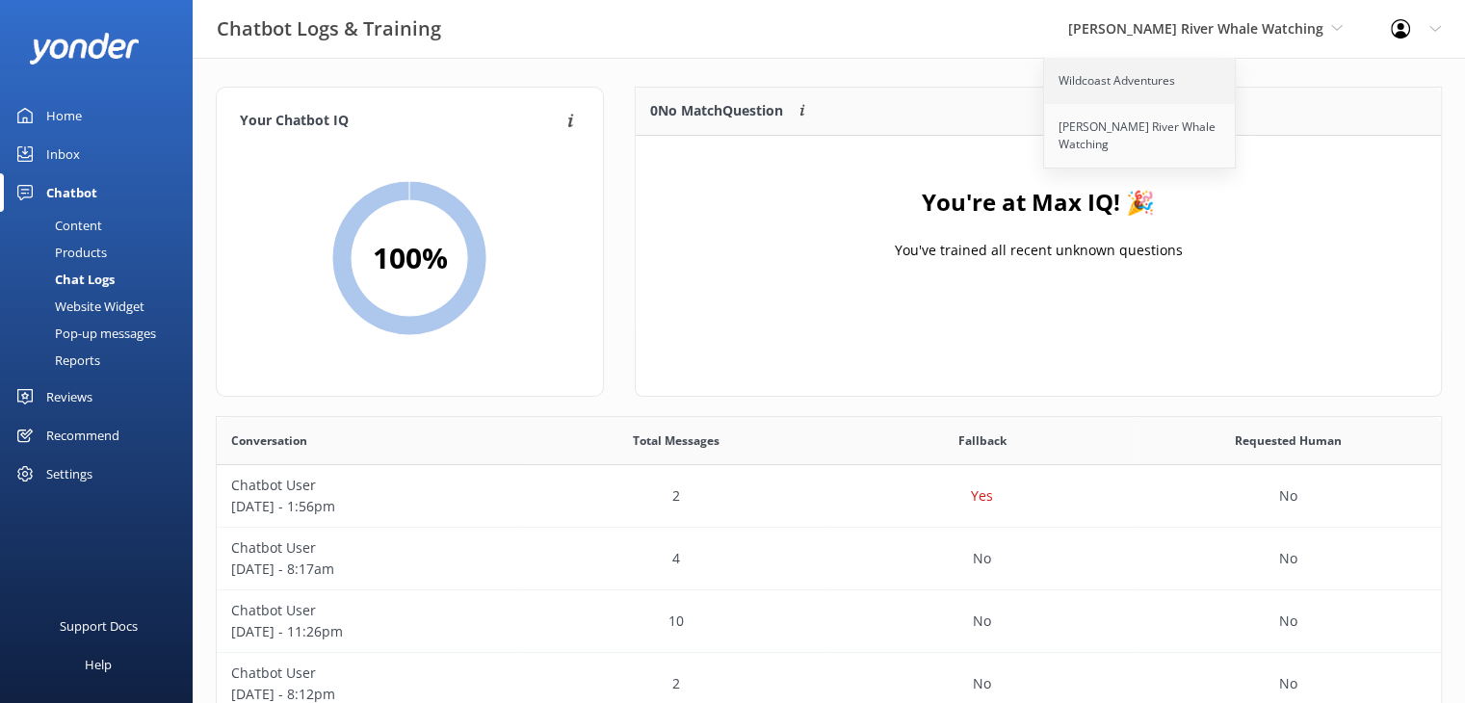
click at [1196, 78] on link "Wildcoast Adventures" at bounding box center [1140, 81] width 193 height 46
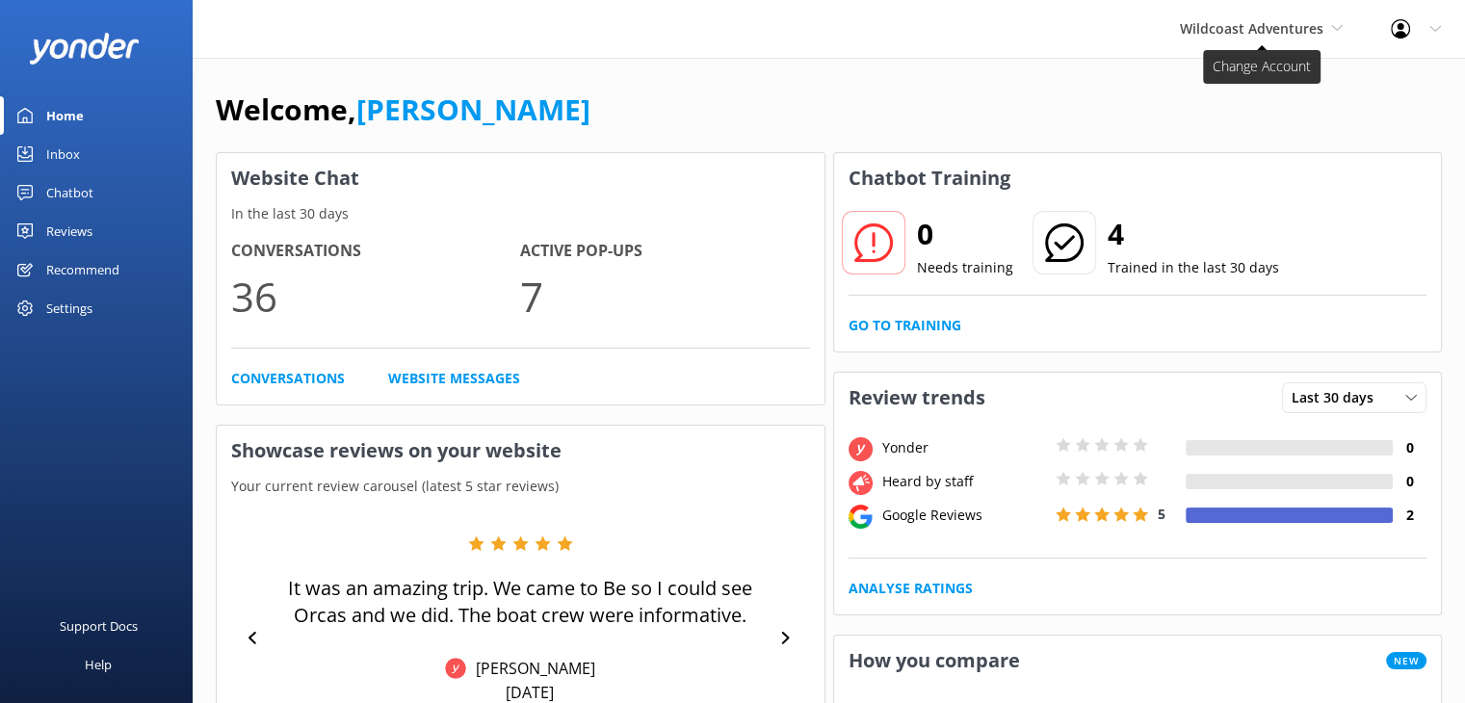
click at [1252, 36] on span "Wildcoast Adventures" at bounding box center [1252, 28] width 144 height 18
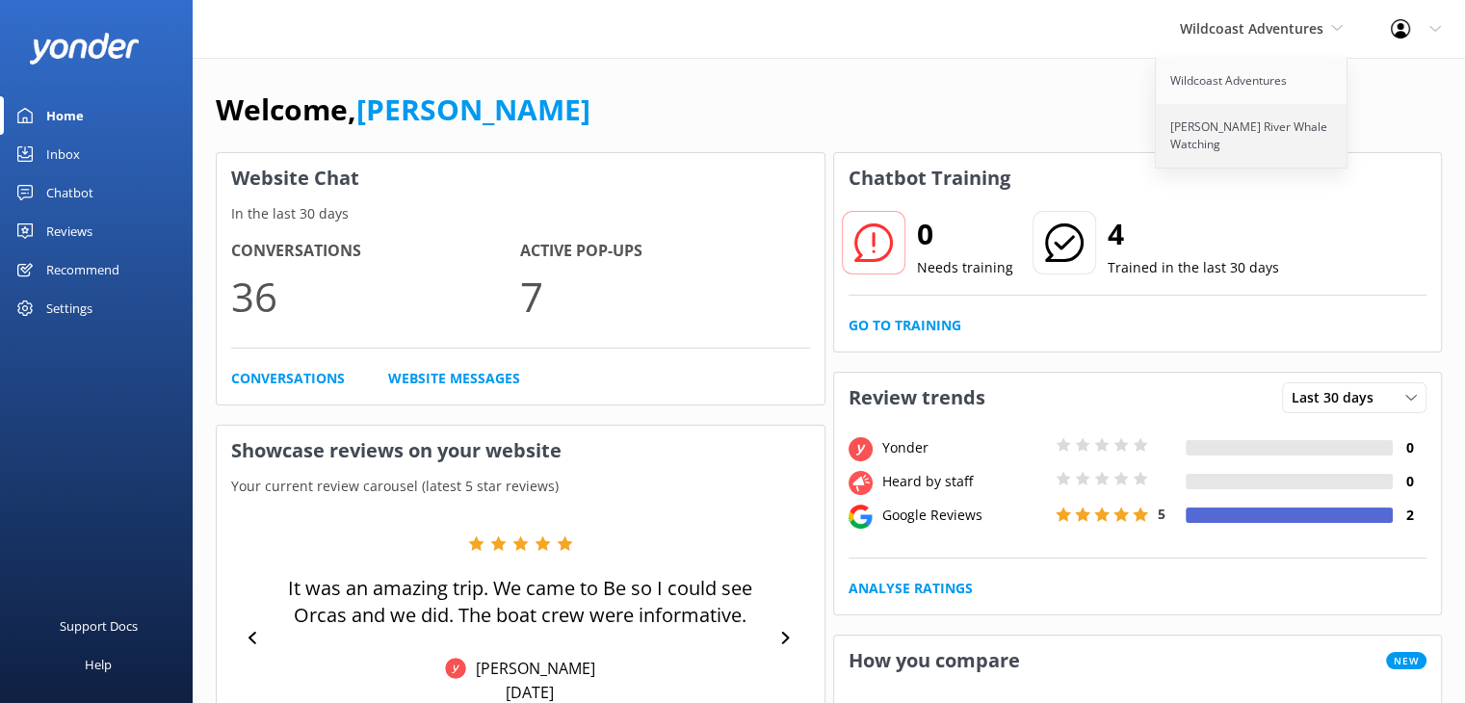
click at [1241, 155] on link "[PERSON_NAME] River Whale Watching" at bounding box center [1252, 136] width 193 height 64
